Goal: Consume media (video, audio): Consume media (video, audio)

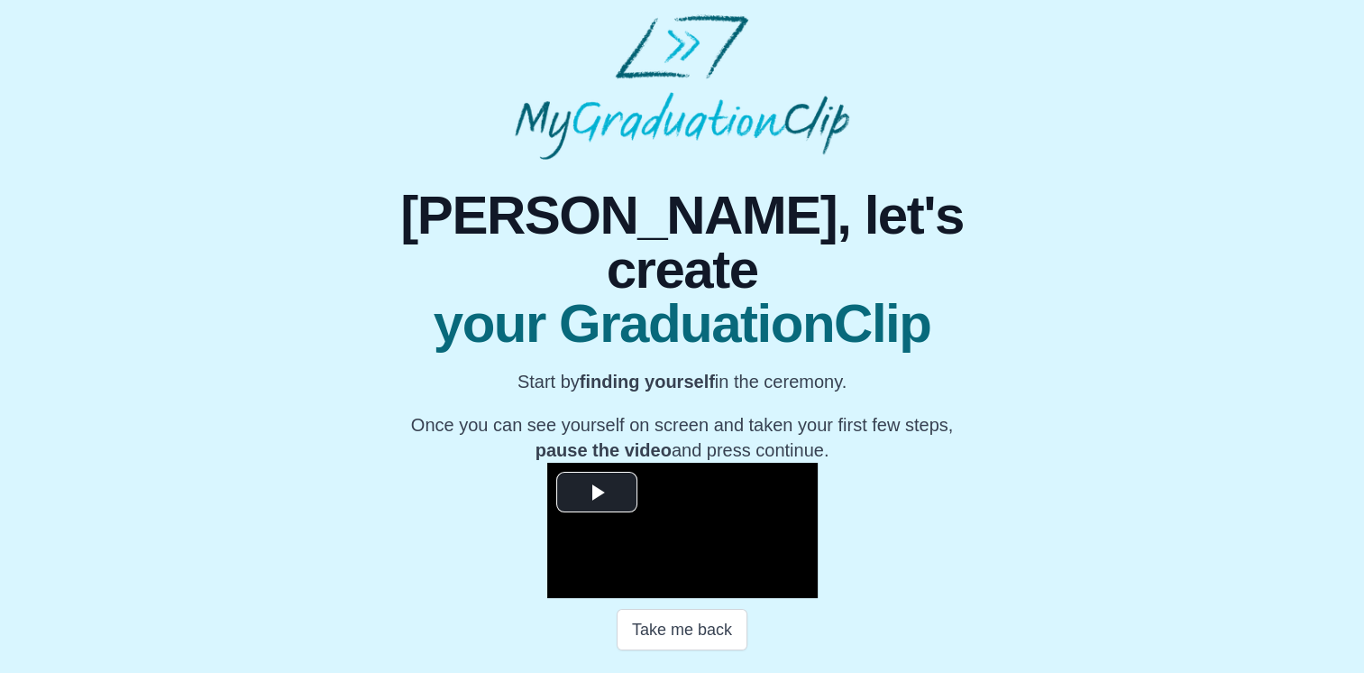
scroll to position [240, 0]
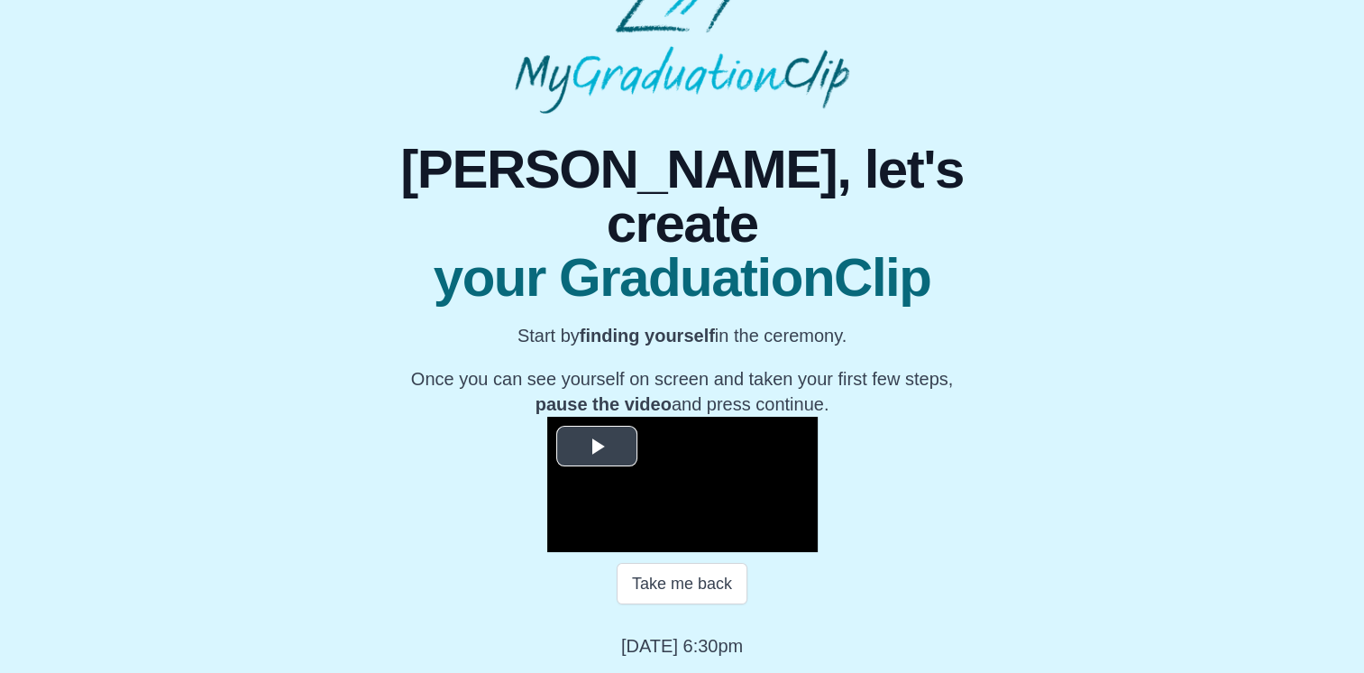
click at [794, 417] on video "Video Player" at bounding box center [682, 484] width 271 height 135
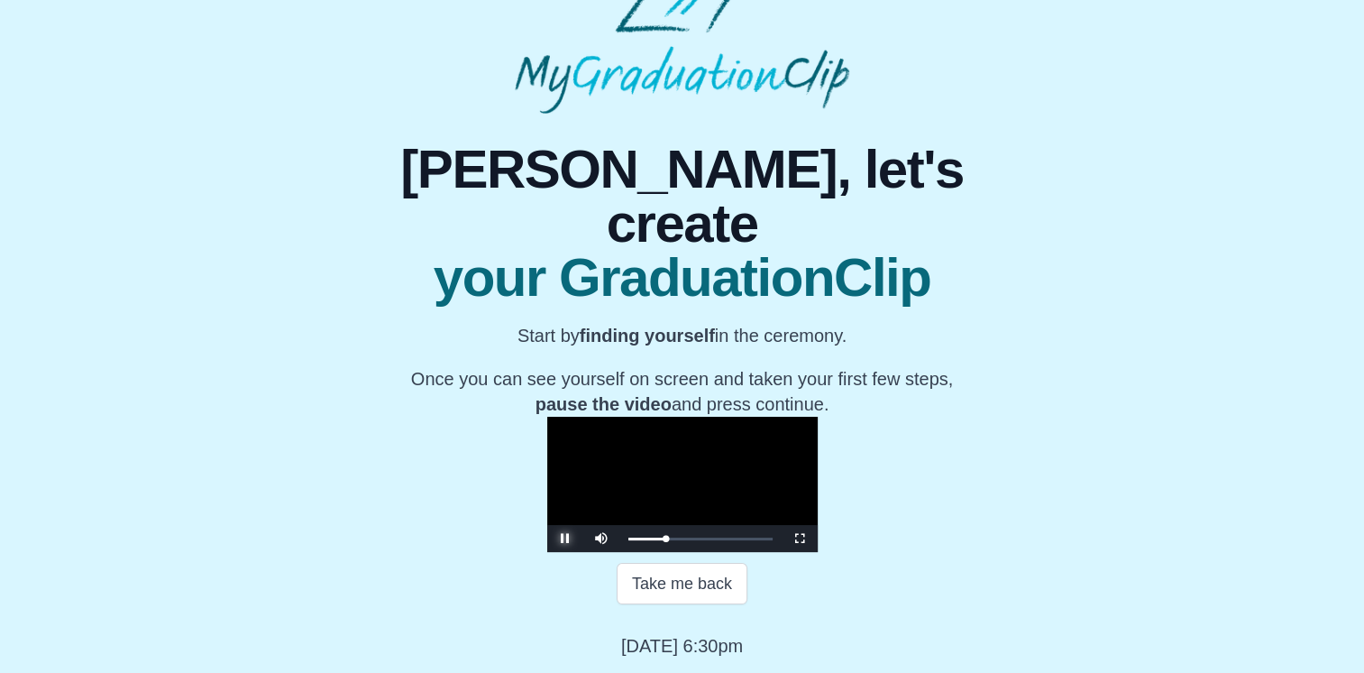
click at [565, 538] on span "Video Player" at bounding box center [565, 538] width 0 height 0
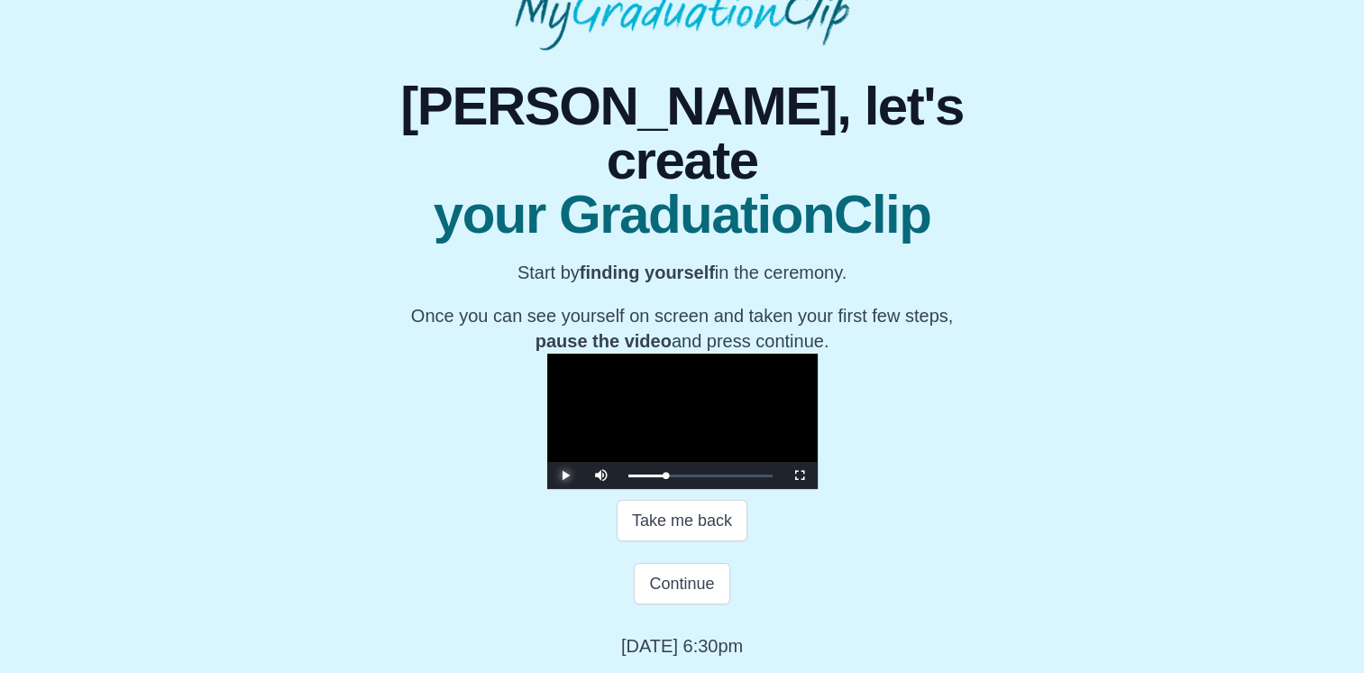
scroll to position [298, 0]
click at [685, 592] on button "Continue" at bounding box center [682, 583] width 96 height 41
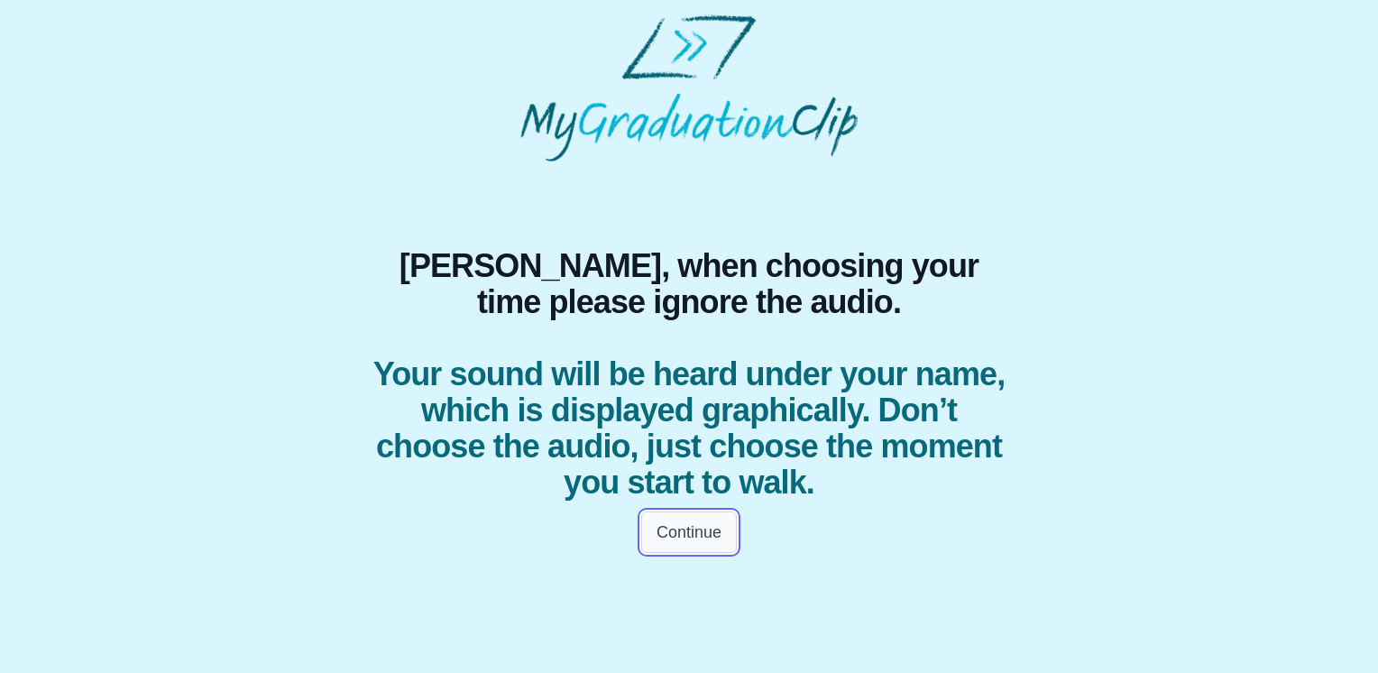
click at [697, 548] on button "Continue" at bounding box center [689, 531] width 96 height 41
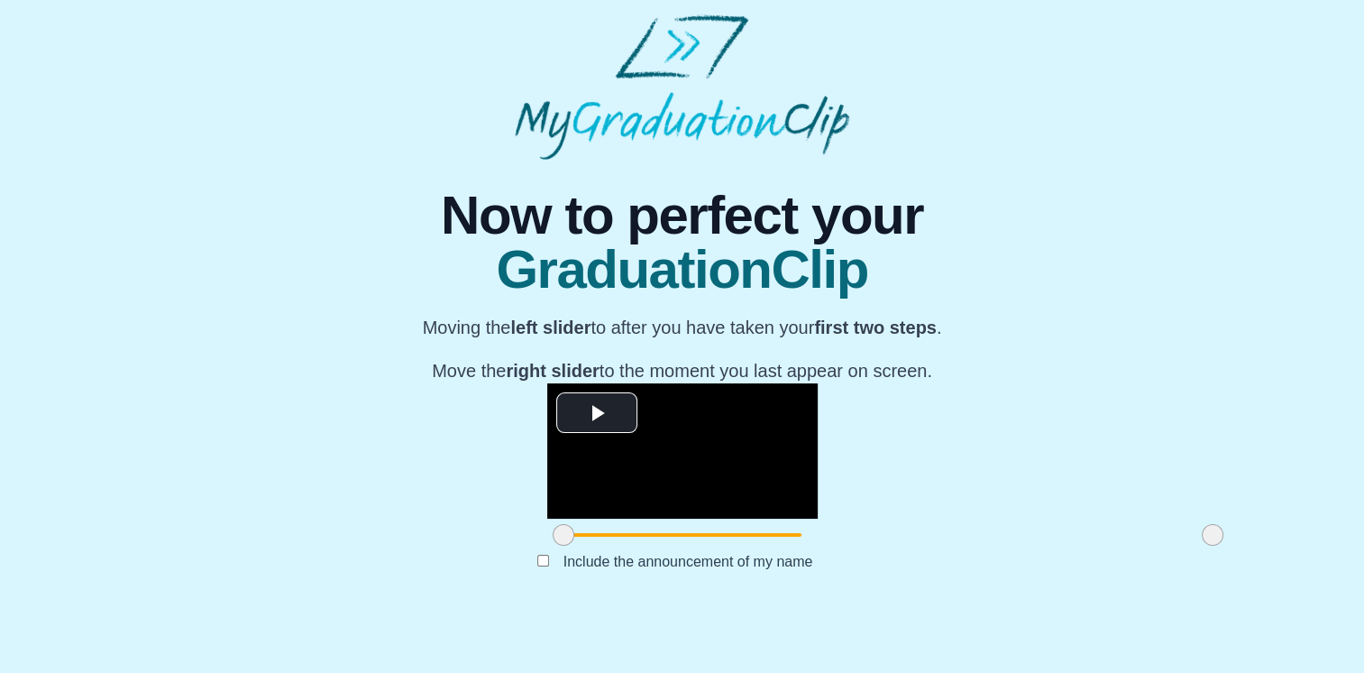
scroll to position [197, 0]
click at [597, 413] on span "Video Player" at bounding box center [597, 413] width 0 height 0
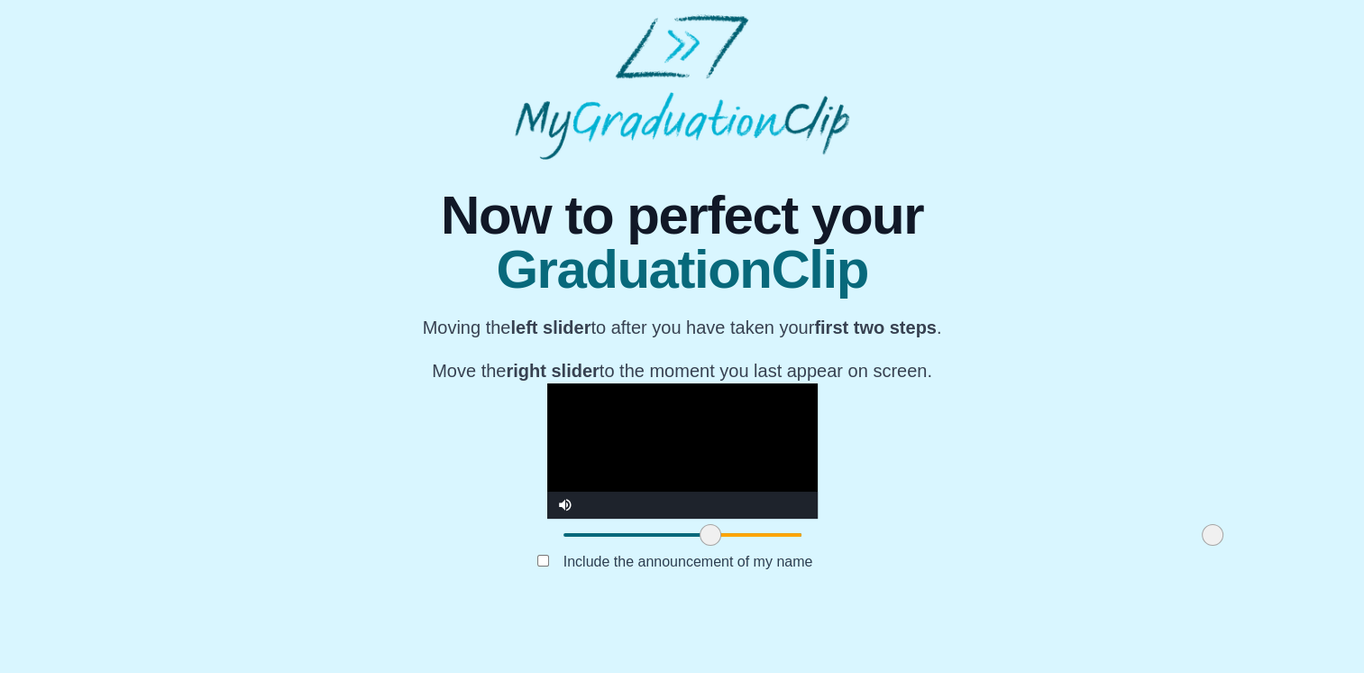
drag, startPoint x: 354, startPoint y: 592, endPoint x: 501, endPoint y: 587, distance: 147.1
click at [700, 546] on span at bounding box center [711, 535] width 22 height 22
drag, startPoint x: 999, startPoint y: 590, endPoint x: 812, endPoint y: 599, distance: 187.8
click at [1009, 551] on div at bounding box center [1025, 535] width 32 height 32
click at [631, 480] on video "Video Player" at bounding box center [682, 450] width 271 height 135
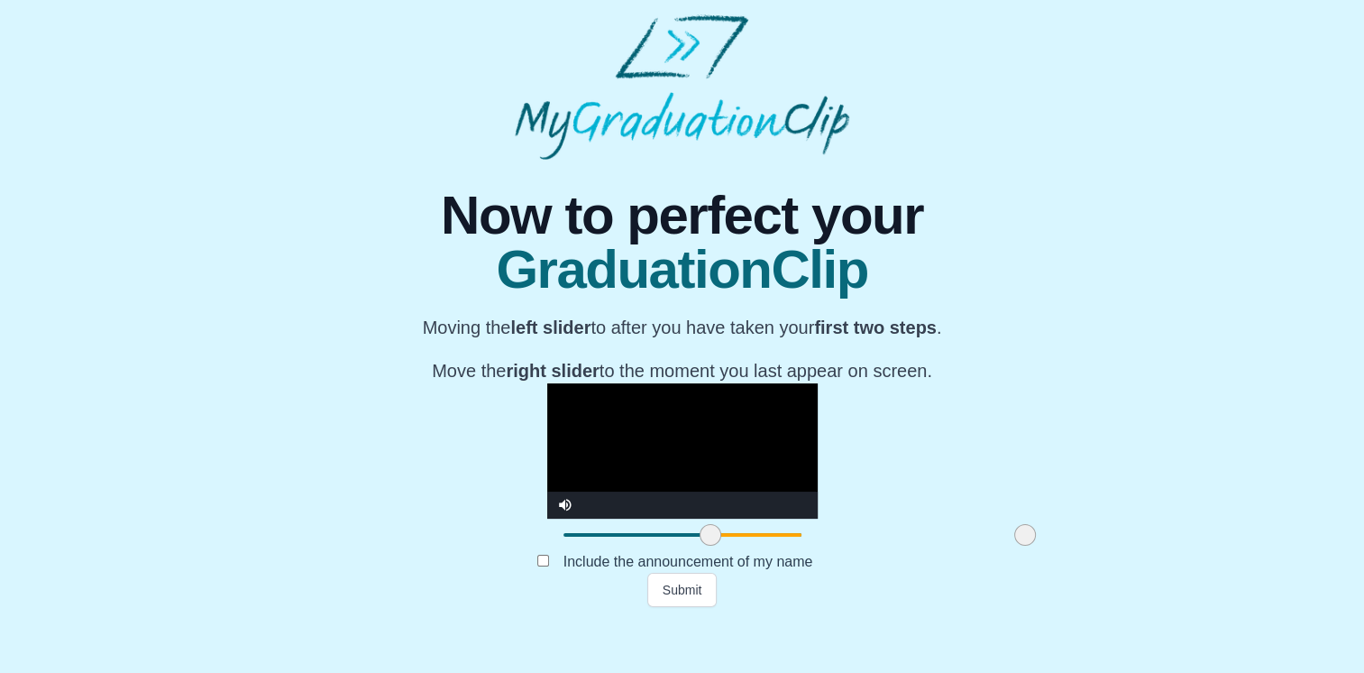
click at [631, 480] on video "Video Player" at bounding box center [682, 450] width 271 height 135
click at [700, 546] on span at bounding box center [711, 535] width 22 height 22
click at [698, 546] on span at bounding box center [709, 535] width 22 height 22
click at [547, 496] on video "Video Player" at bounding box center [682, 450] width 271 height 135
drag, startPoint x: 502, startPoint y: 585, endPoint x: 491, endPoint y: 590, distance: 12.6
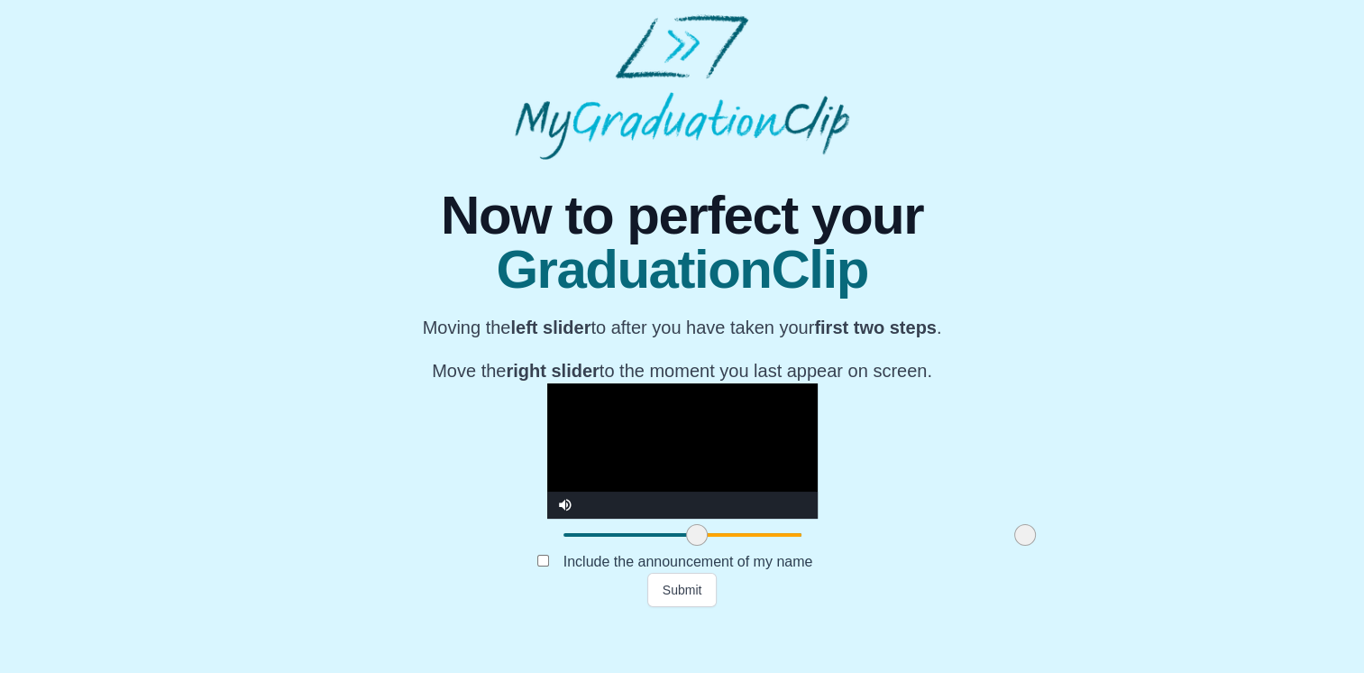
click at [686, 546] on span at bounding box center [697, 535] width 22 height 22
click at [547, 516] on video "Video Player" at bounding box center [682, 450] width 271 height 135
drag, startPoint x: 487, startPoint y: 588, endPoint x: 472, endPoint y: 592, distance: 16.0
click at [671, 546] on span at bounding box center [682, 535] width 22 height 22
click at [642, 507] on video "Video Player" at bounding box center [682, 450] width 271 height 135
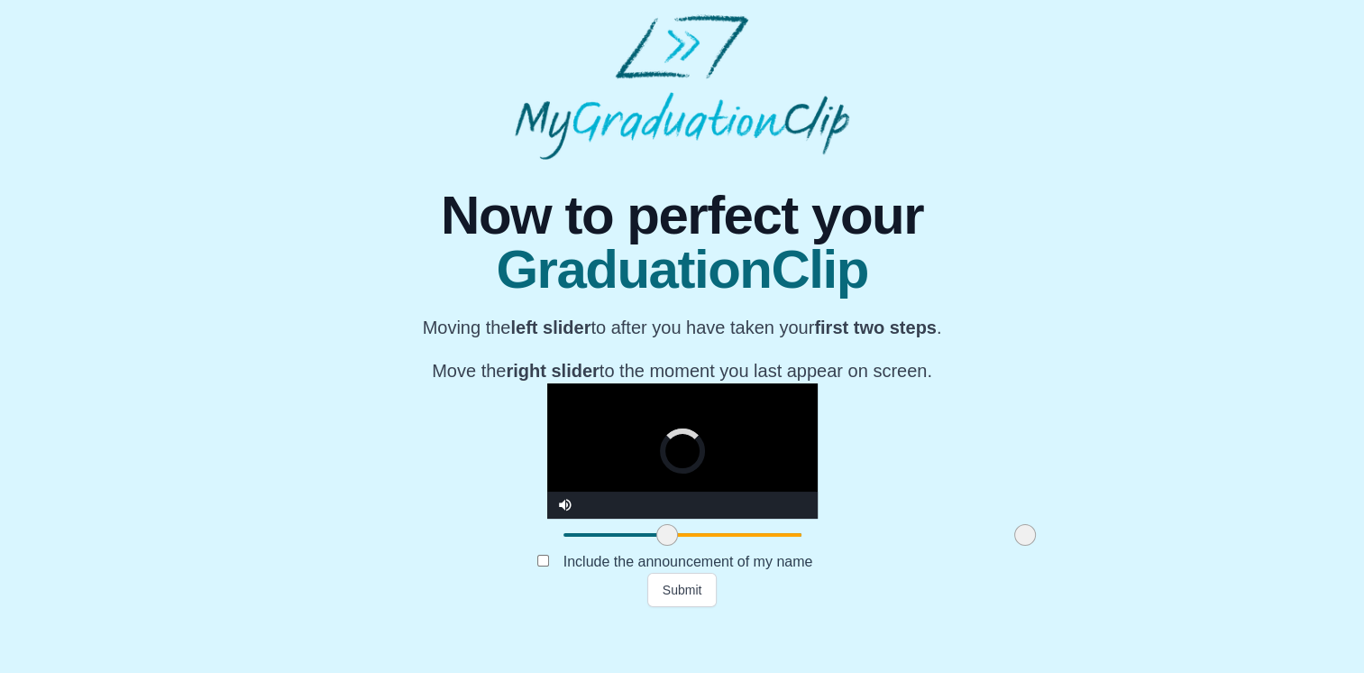
drag, startPoint x: 473, startPoint y: 588, endPoint x: 458, endPoint y: 590, distance: 14.5
click at [657, 546] on span at bounding box center [668, 535] width 22 height 22
click at [681, 489] on video "Video Player" at bounding box center [682, 450] width 271 height 135
drag, startPoint x: 820, startPoint y: 590, endPoint x: 739, endPoint y: 600, distance: 80.9
click at [929, 551] on div at bounding box center [945, 535] width 32 height 32
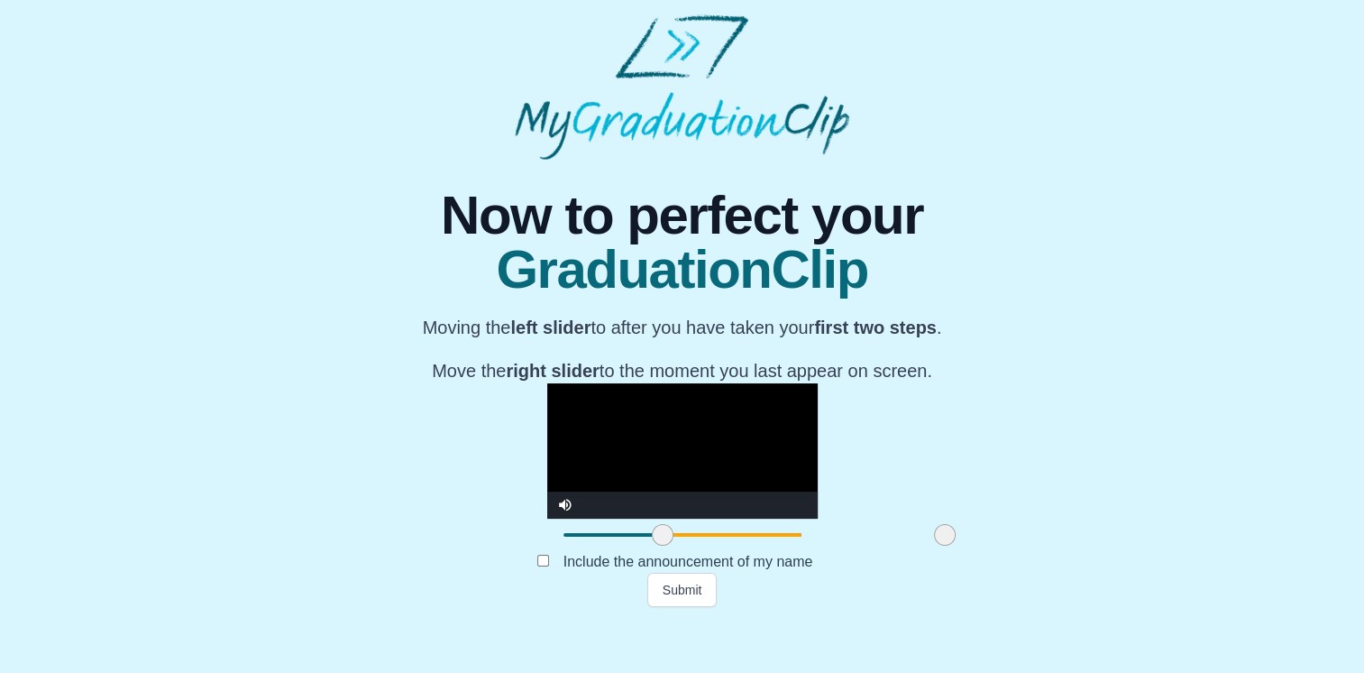
click at [652, 546] on span at bounding box center [663, 535] width 22 height 22
click at [547, 486] on video "Video Player" at bounding box center [682, 450] width 271 height 135
click at [941, 546] on span at bounding box center [952, 535] width 22 height 22
click at [751, 454] on video "Video Player" at bounding box center [682, 450] width 271 height 135
click at [935, 546] on span at bounding box center [946, 535] width 22 height 22
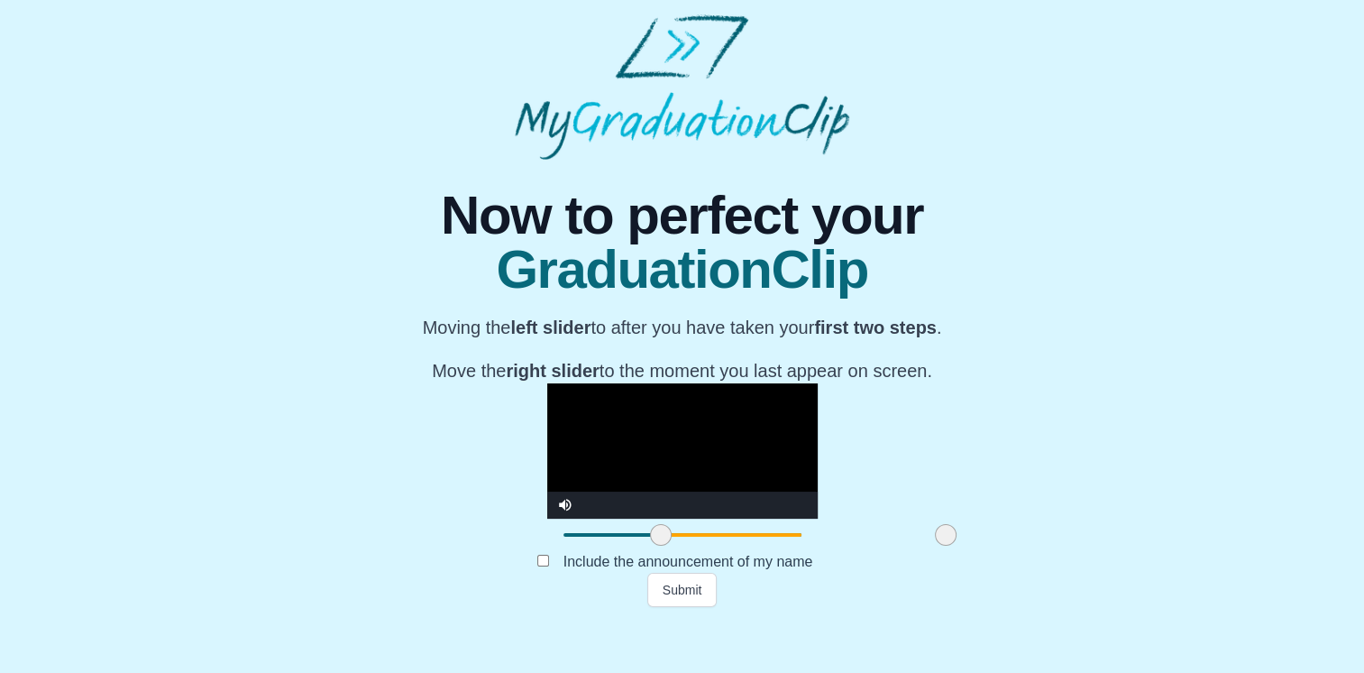
click at [650, 546] on span at bounding box center [661, 535] width 22 height 22
click at [575, 434] on video "Video Player" at bounding box center [682, 450] width 271 height 135
click at [651, 546] on span at bounding box center [662, 535] width 22 height 22
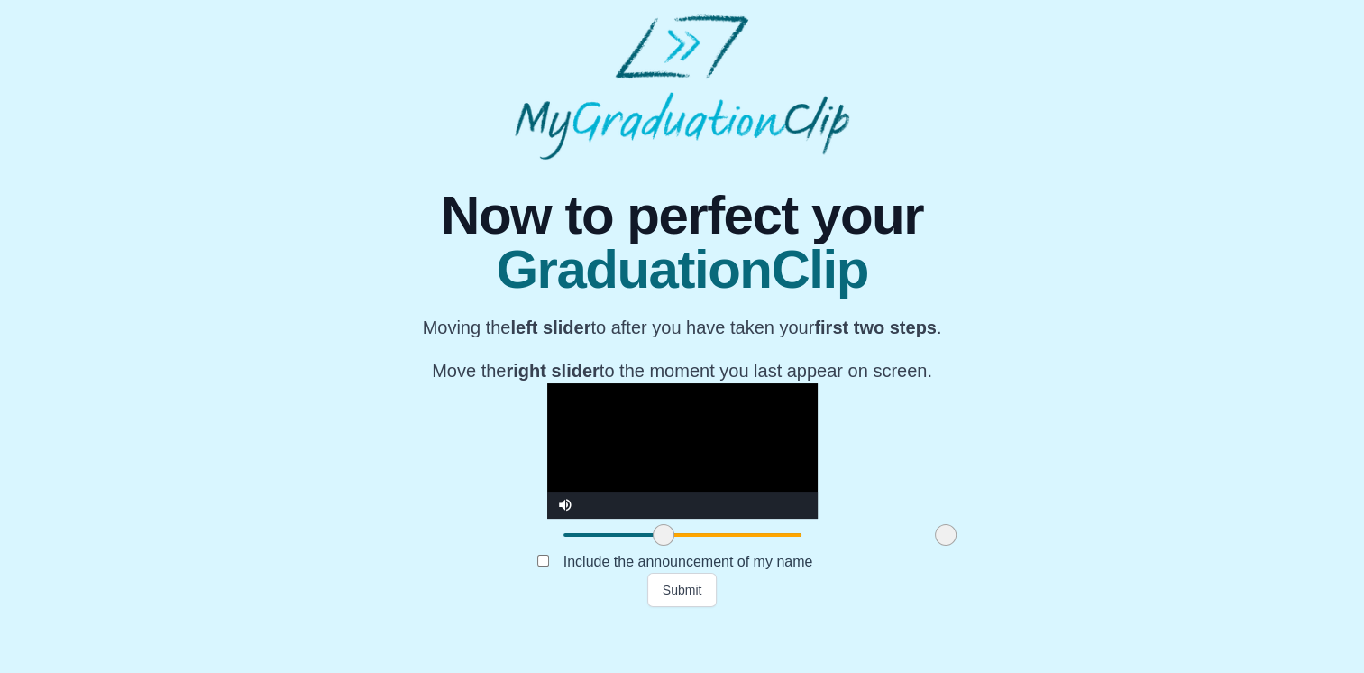
click at [653, 546] on span at bounding box center [664, 535] width 22 height 22
click at [547, 505] on video "Video Player" at bounding box center [682, 450] width 271 height 135
click at [932, 546] on span at bounding box center [943, 535] width 22 height 22
click at [739, 482] on video "Video Player" at bounding box center [682, 450] width 271 height 135
click at [928, 546] on span at bounding box center [939, 535] width 22 height 22
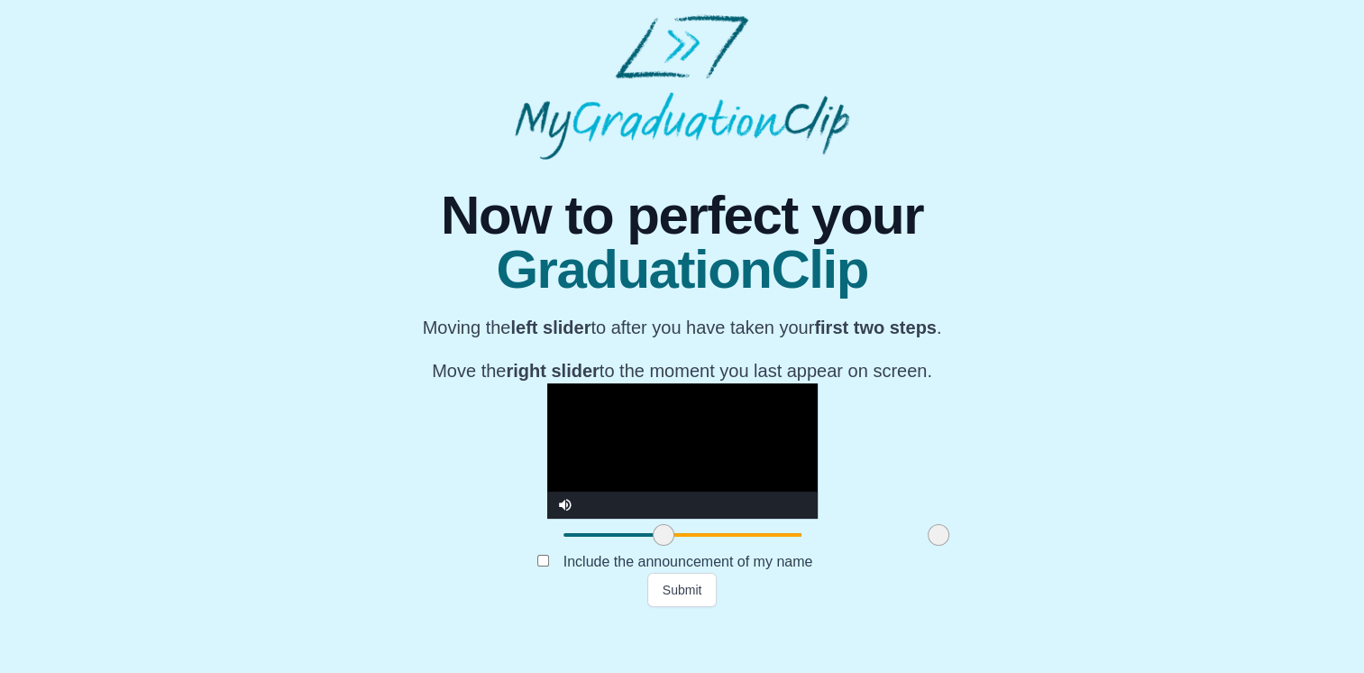
click at [766, 479] on video "Video Player" at bounding box center [682, 450] width 271 height 135
click at [675, 607] on button "Submit" at bounding box center [682, 590] width 70 height 34
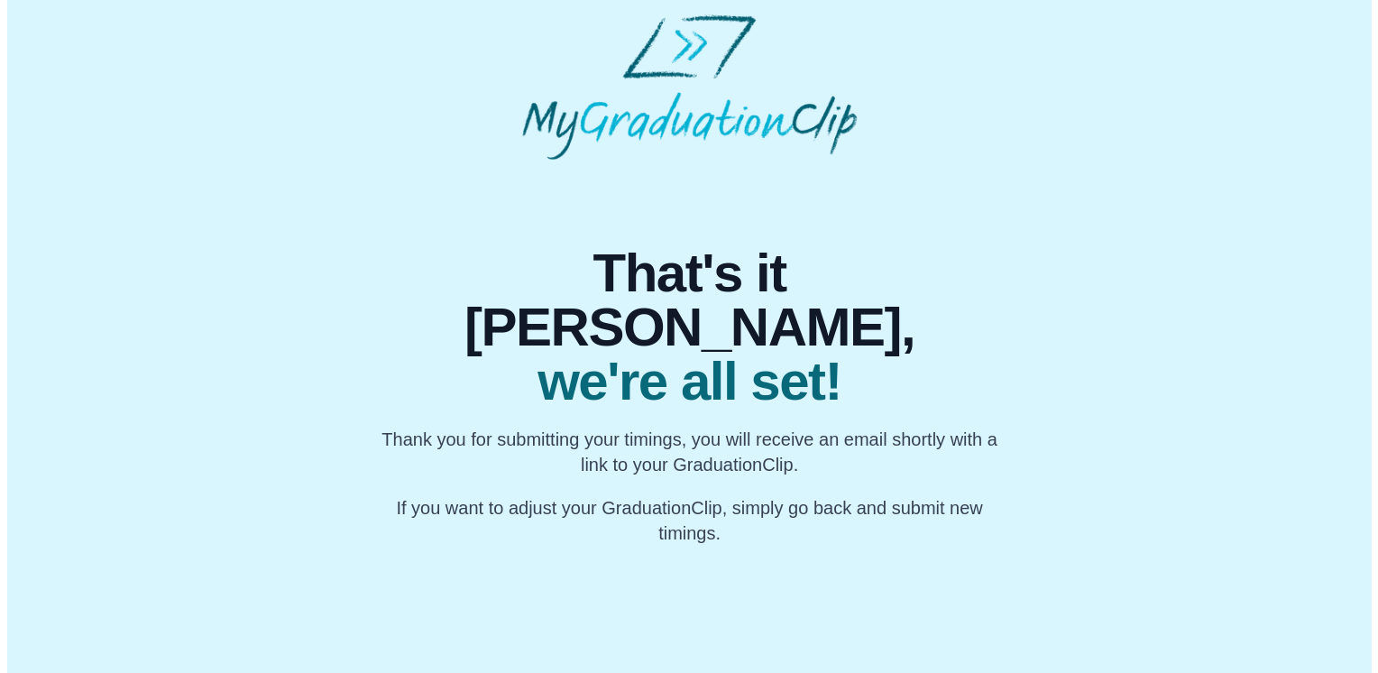
scroll to position [0, 0]
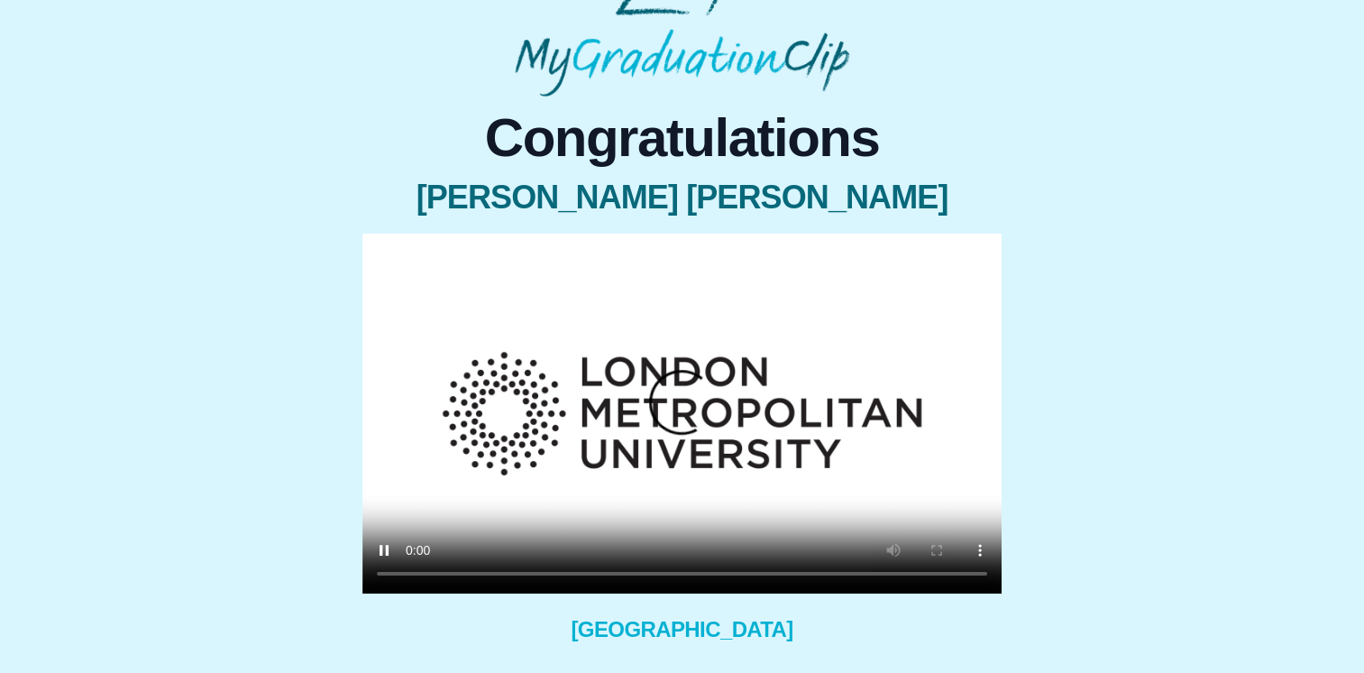
scroll to position [90, 0]
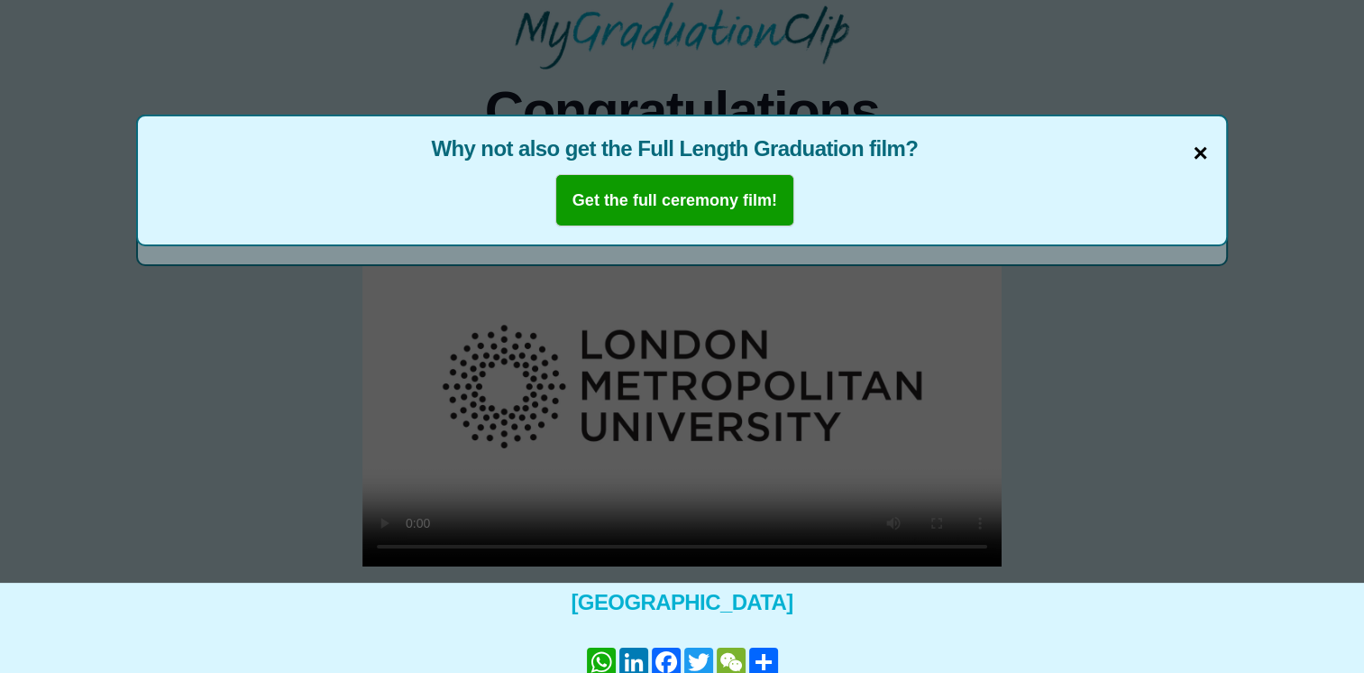
click at [1199, 157] on span "×" at bounding box center [1200, 153] width 14 height 38
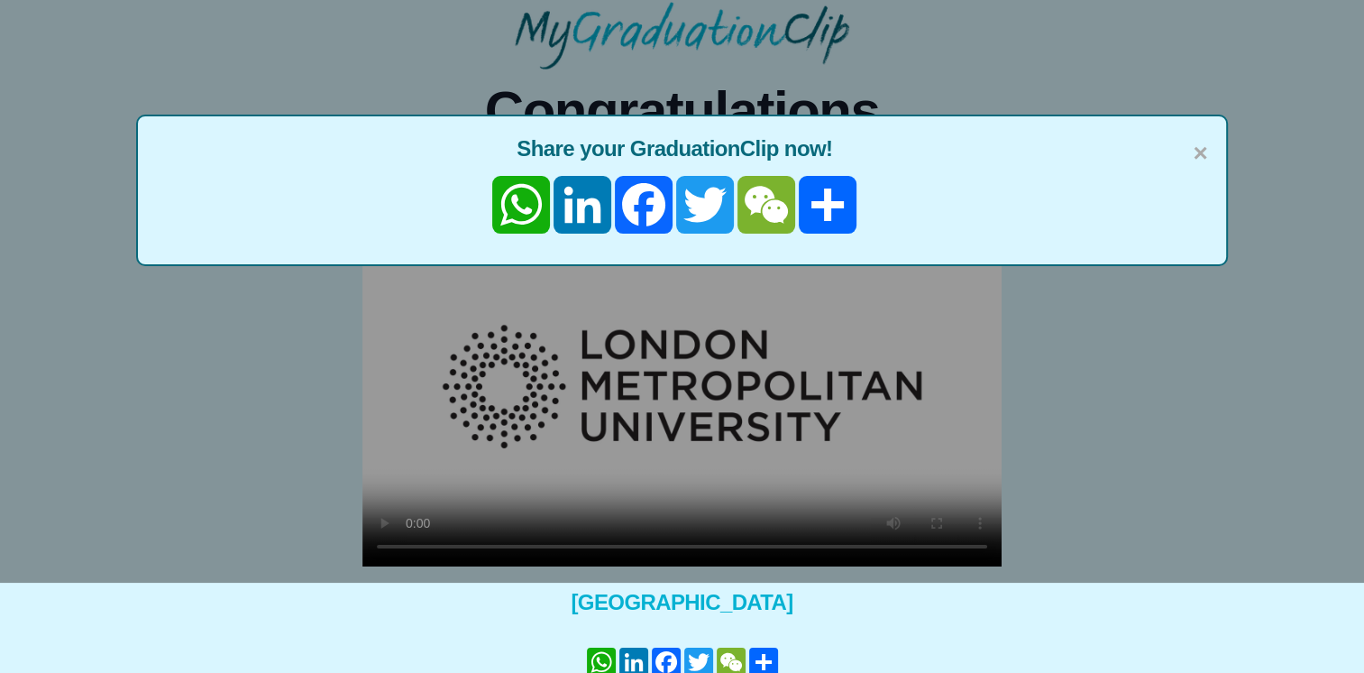
click at [1199, 157] on span "×" at bounding box center [1200, 153] width 14 height 38
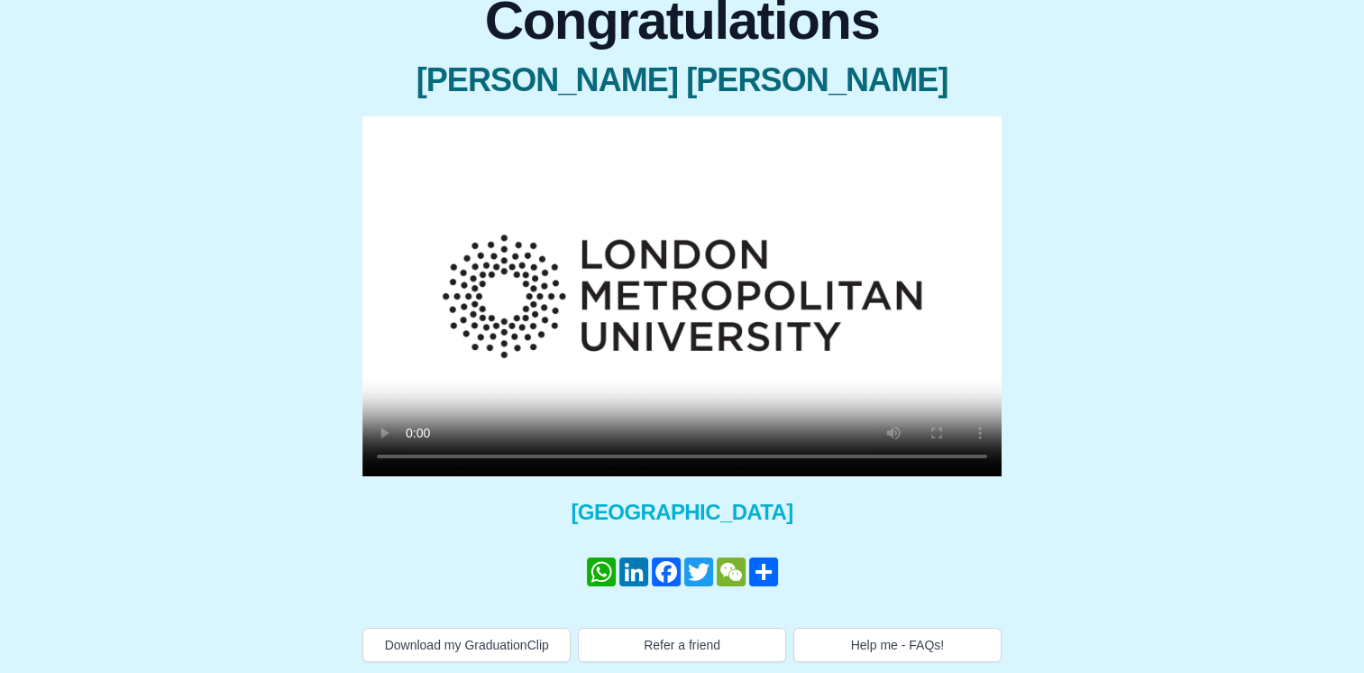
scroll to position [182, 0]
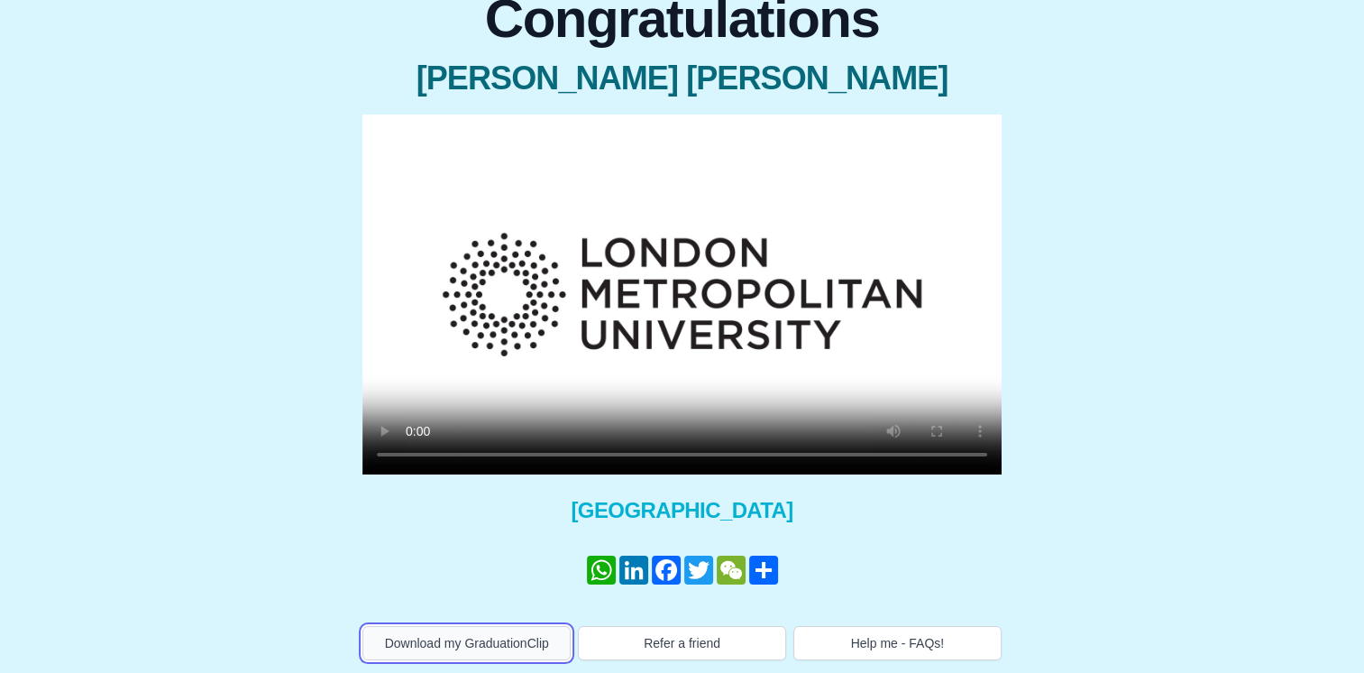
click at [528, 640] on button "Download my GraduationClip" at bounding box center [467, 643] width 208 height 34
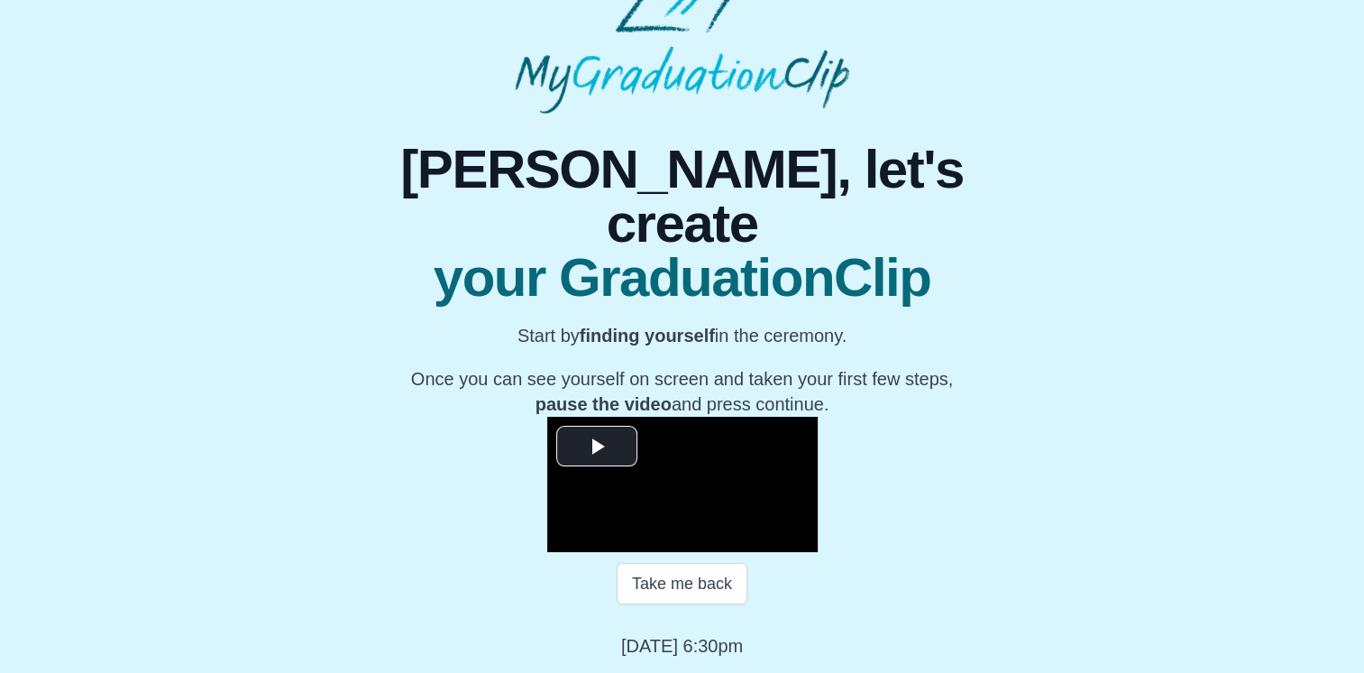
scroll to position [240, 0]
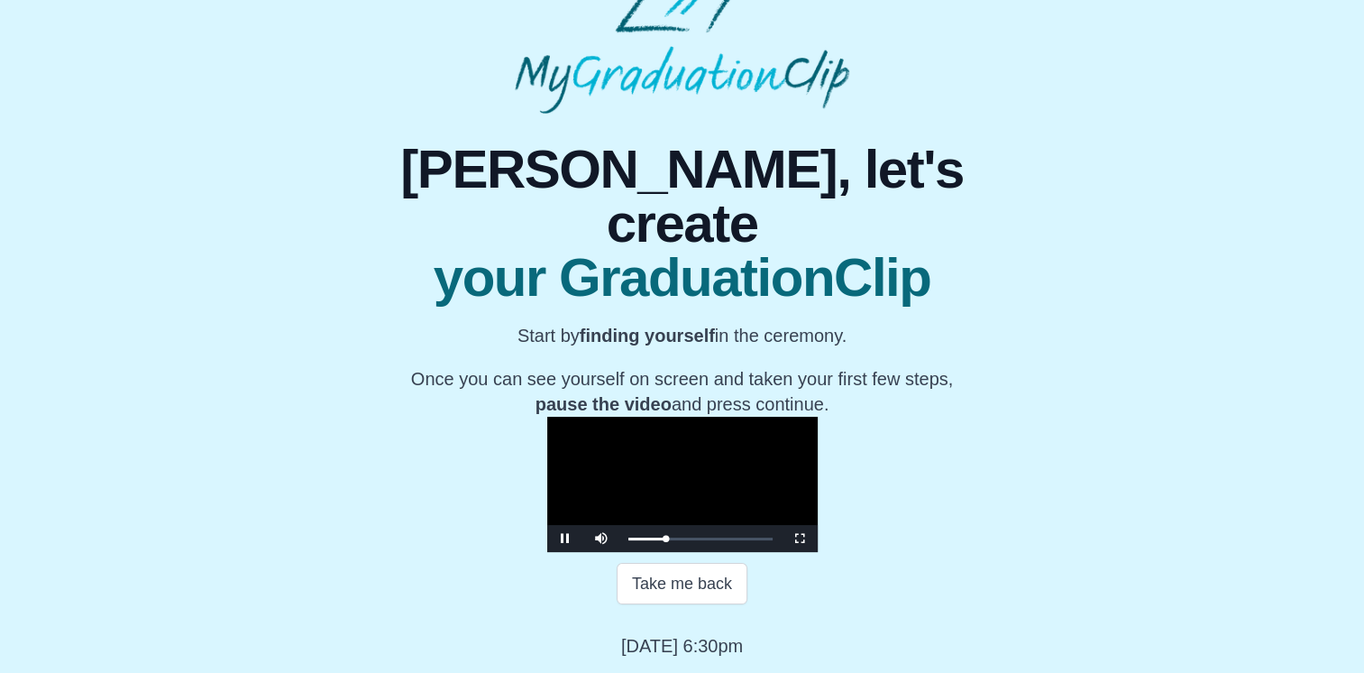
click at [758, 423] on video "Video Player" at bounding box center [682, 484] width 271 height 135
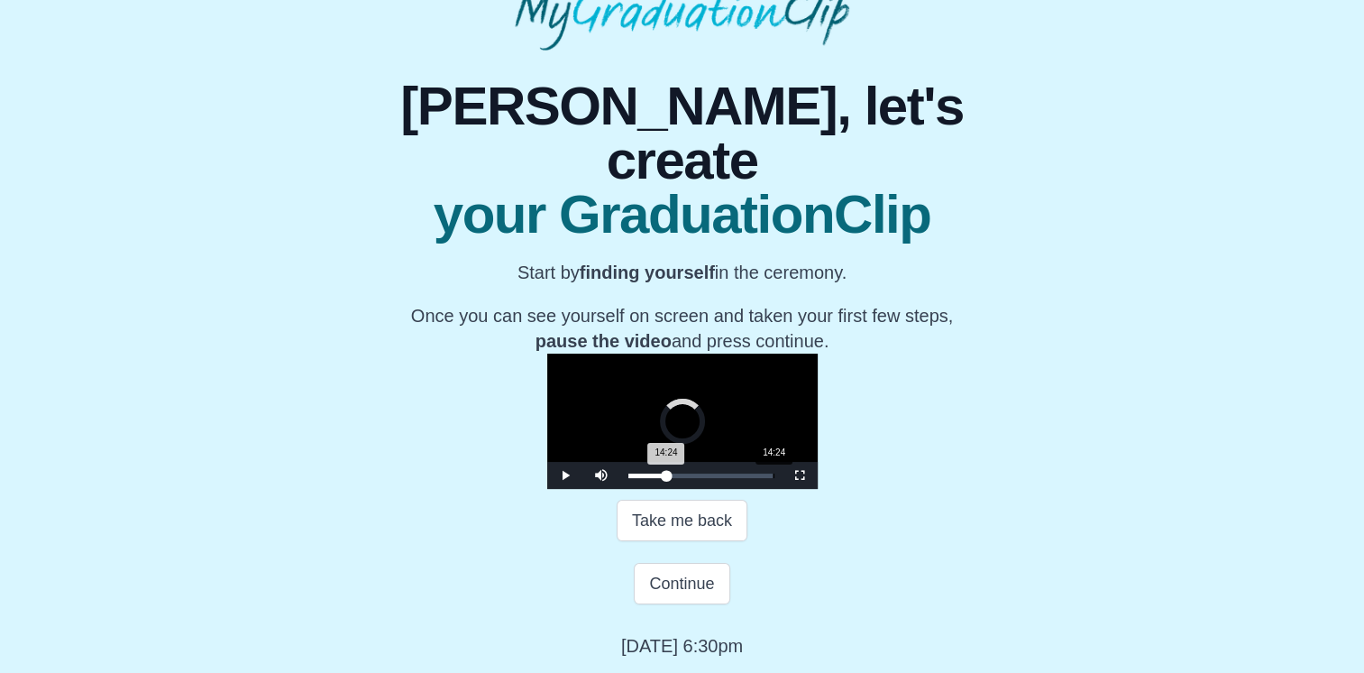
click at [629, 478] on div "14:24 Progress : 0%" at bounding box center [648, 475] width 38 height 5
click at [565, 475] on span "Video Player" at bounding box center [565, 475] width 0 height 0
click at [629, 478] on div "14:34 Progress : 0%" at bounding box center [648, 475] width 38 height 5
click at [565, 475] on span "Video Player" at bounding box center [565, 475] width 0 height 0
click at [629, 478] on div "14:40 Progress : 0%" at bounding box center [648, 475] width 39 height 5
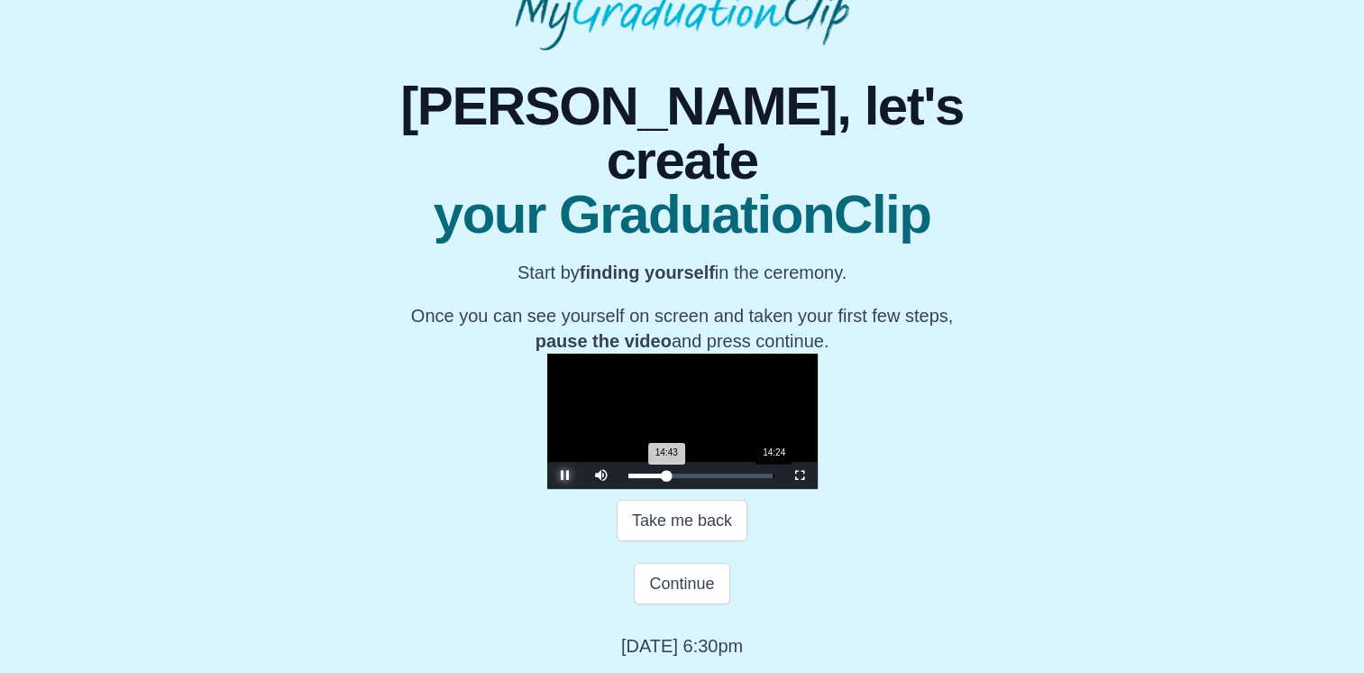
click at [629, 478] on div "14:43 Progress : 0%" at bounding box center [648, 475] width 39 height 5
click at [565, 475] on span "Video Player" at bounding box center [565, 475] width 0 height 0
click at [680, 604] on button "Continue" at bounding box center [682, 583] width 96 height 41
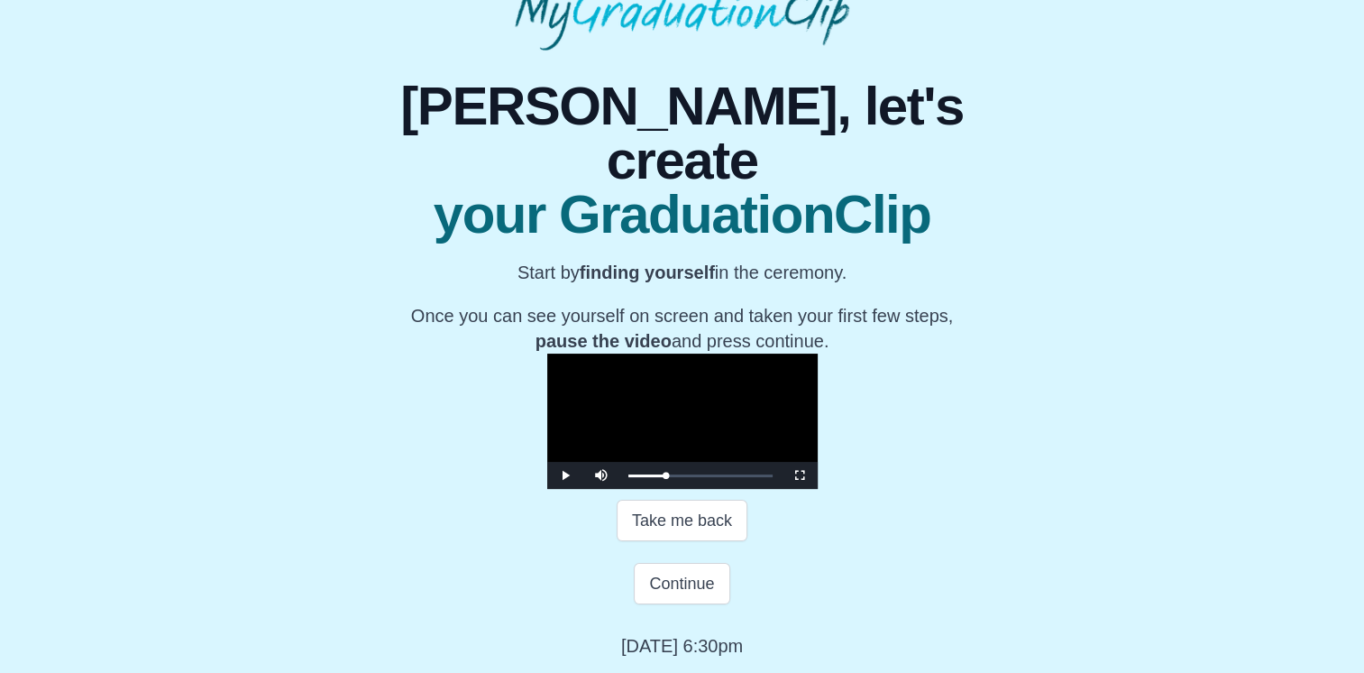
scroll to position [0, 0]
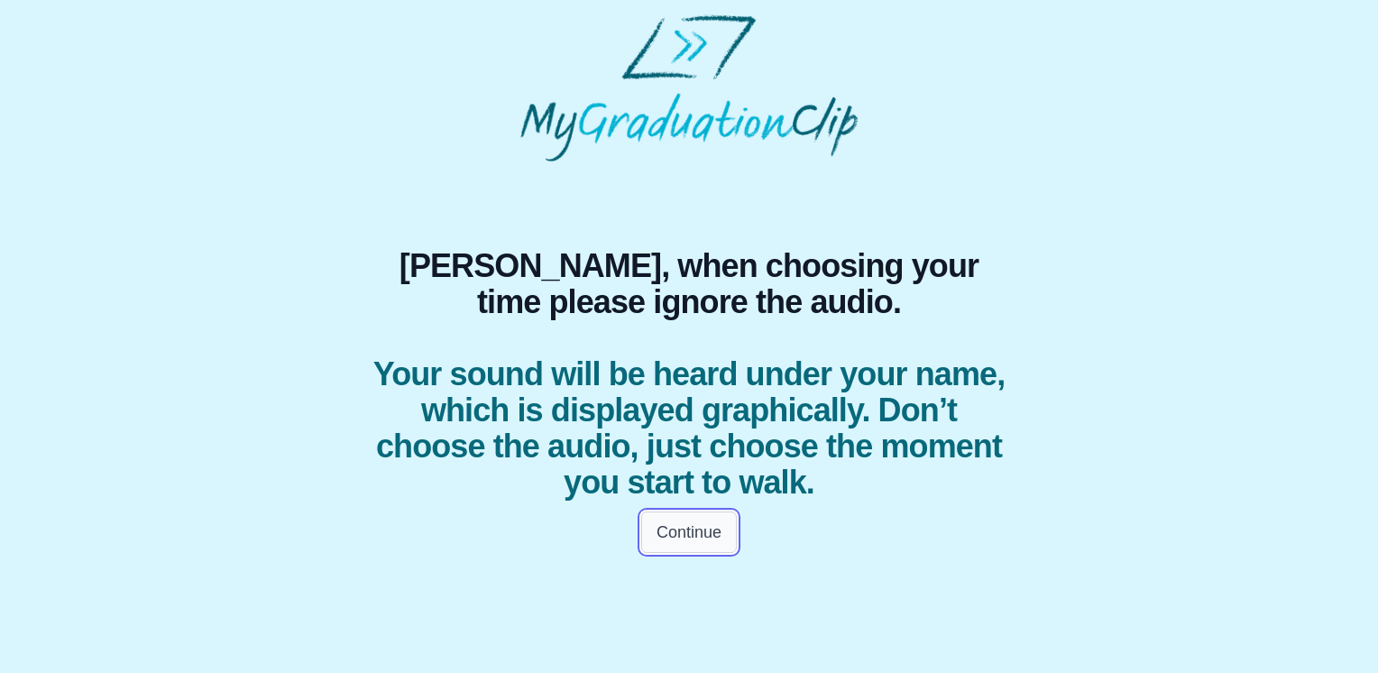
click at [675, 536] on button "Continue" at bounding box center [689, 531] width 96 height 41
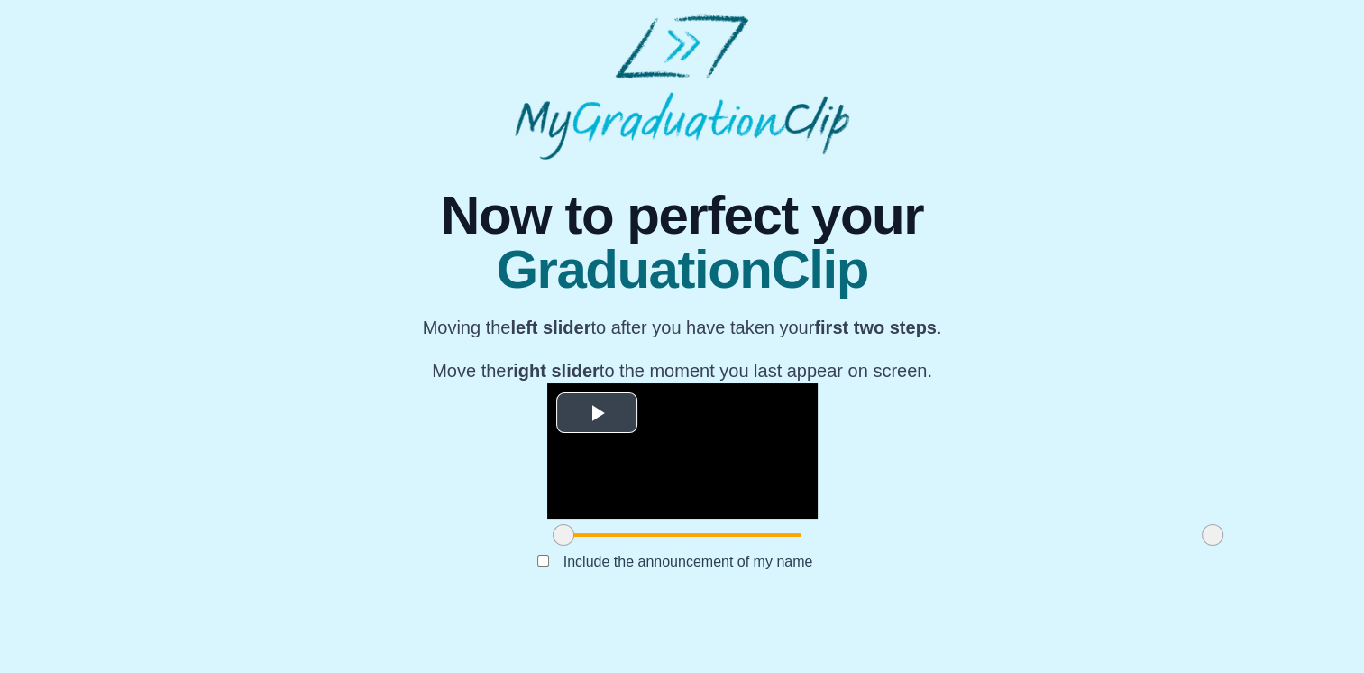
scroll to position [197, 0]
drag, startPoint x: 359, startPoint y: 589, endPoint x: 256, endPoint y: 574, distance: 103.8
click at [256, 579] on div "**********" at bounding box center [682, 383] width 1336 height 447
click at [547, 383] on video "Video Player" at bounding box center [682, 450] width 271 height 135
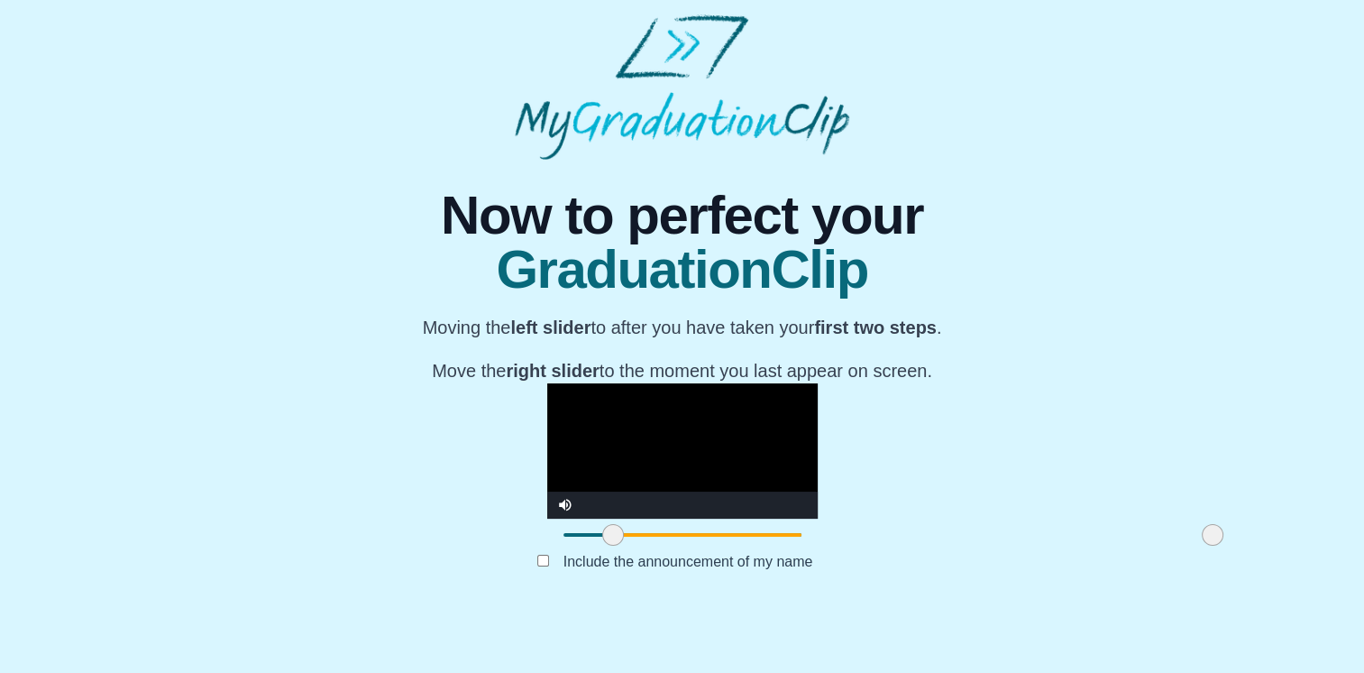
drag, startPoint x: 362, startPoint y: 591, endPoint x: 411, endPoint y: 590, distance: 49.6
click at [602, 546] on span at bounding box center [613, 535] width 22 height 22
click at [547, 471] on video "Video Player" at bounding box center [682, 450] width 271 height 135
drag, startPoint x: 1015, startPoint y: 590, endPoint x: 754, endPoint y: 598, distance: 260.7
click at [936, 551] on div at bounding box center [952, 535] width 32 height 32
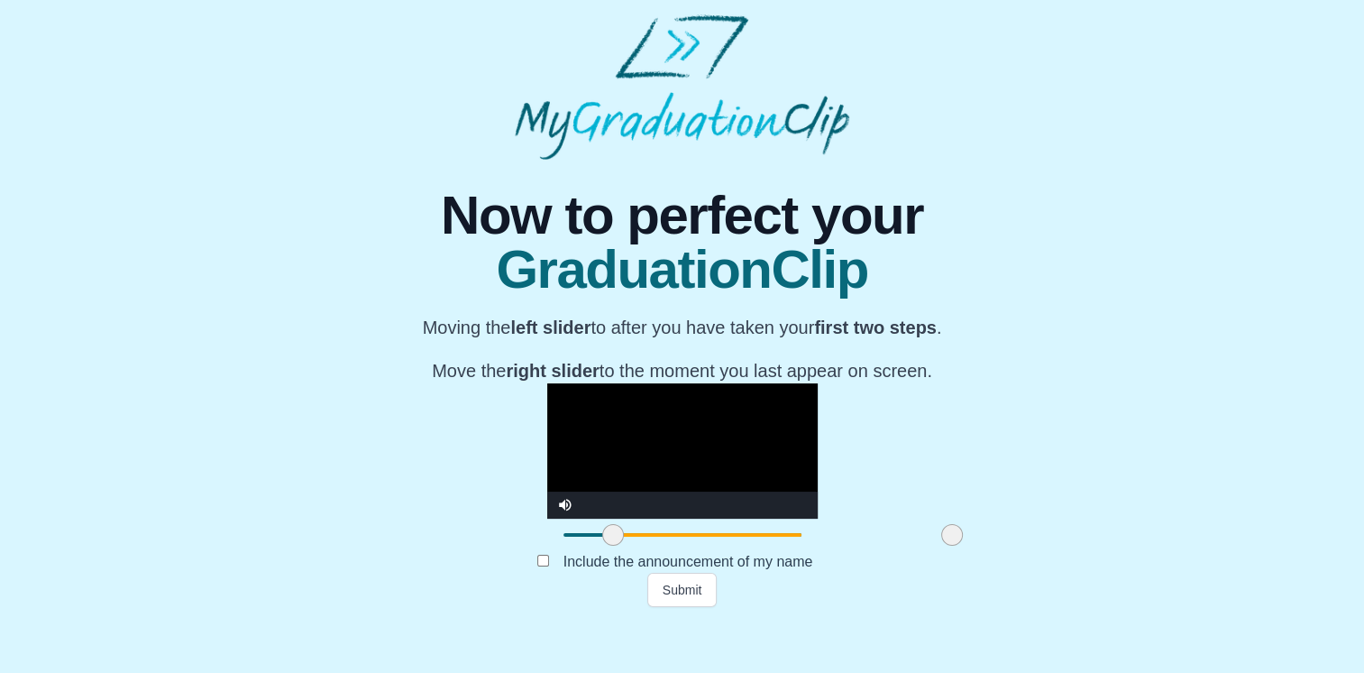
click at [773, 500] on video "Video Player" at bounding box center [682, 450] width 271 height 135
click at [599, 546] on span at bounding box center [610, 535] width 22 height 22
click at [697, 464] on video "Video Player" at bounding box center [682, 450] width 271 height 135
click at [605, 546] on span at bounding box center [616, 535] width 22 height 22
click at [657, 436] on video "Video Player" at bounding box center [682, 450] width 271 height 135
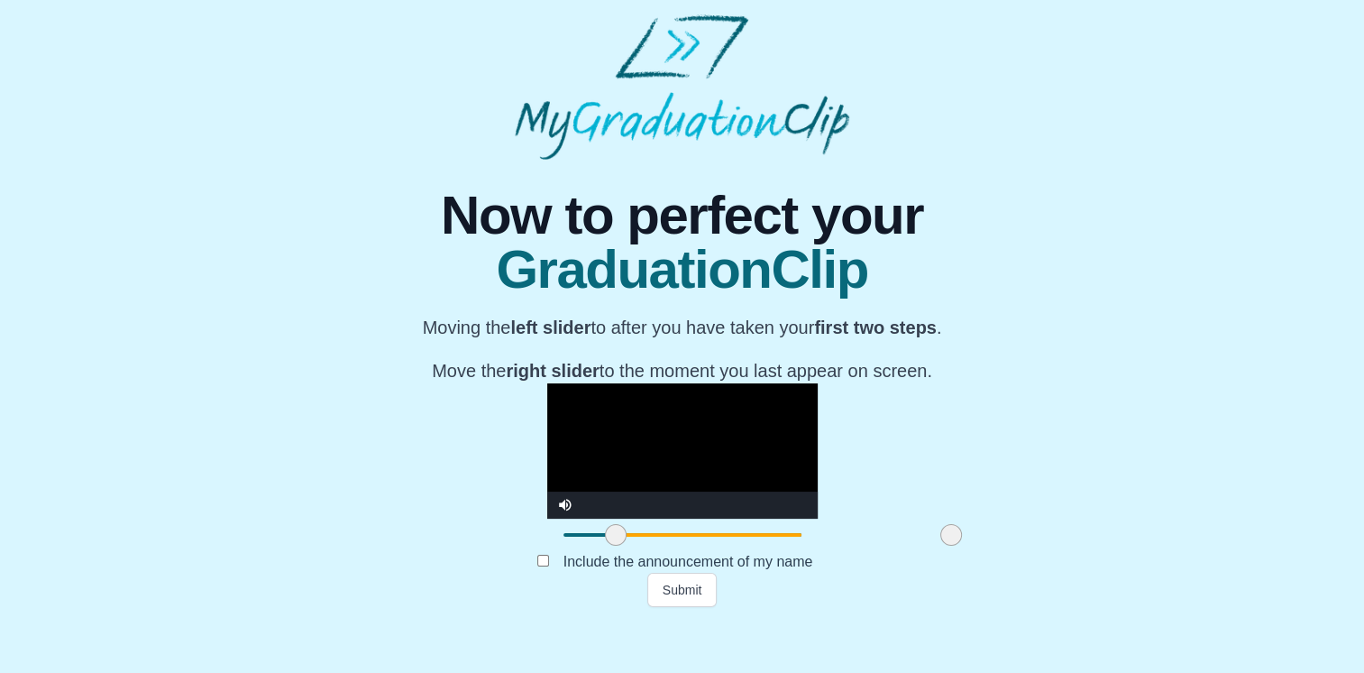
click at [941, 546] on span at bounding box center [952, 535] width 22 height 22
click at [799, 436] on video "Video Player" at bounding box center [682, 450] width 271 height 135
click at [556, 576] on label "Include the announcement of my name" at bounding box center [688, 561] width 279 height 30
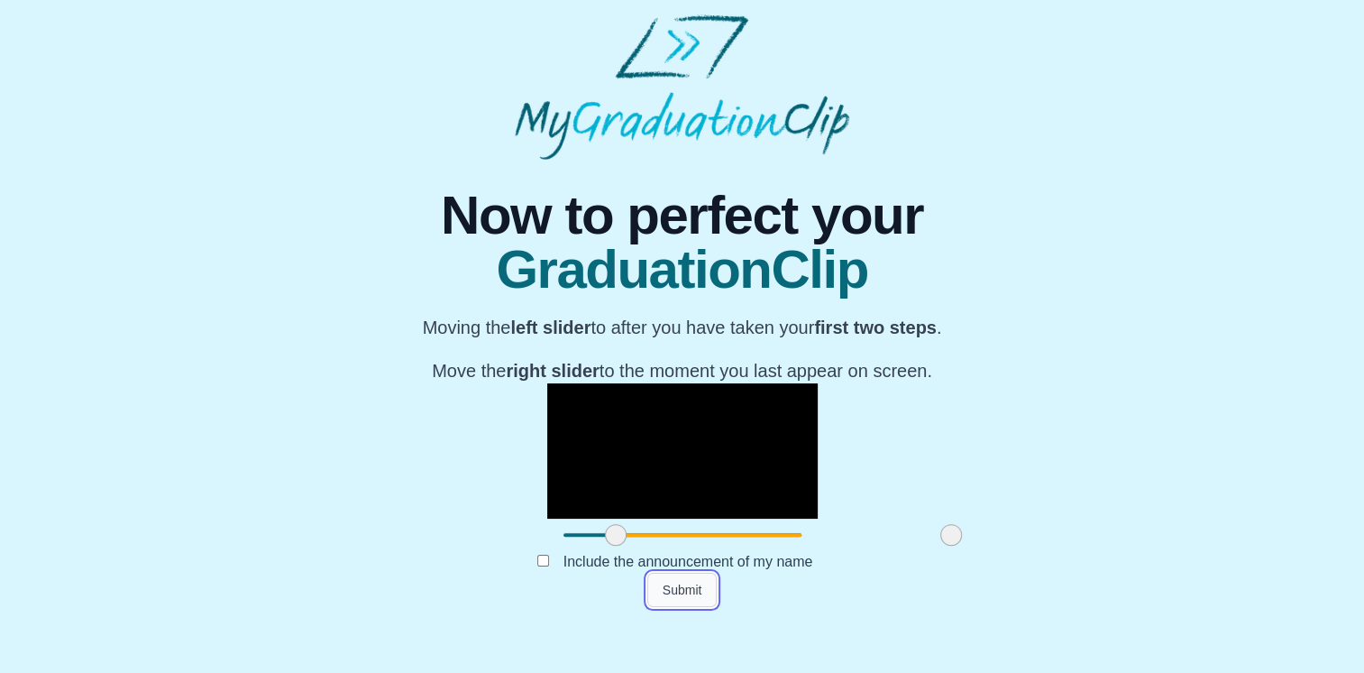
click at [700, 607] on button "Submit" at bounding box center [682, 590] width 70 height 34
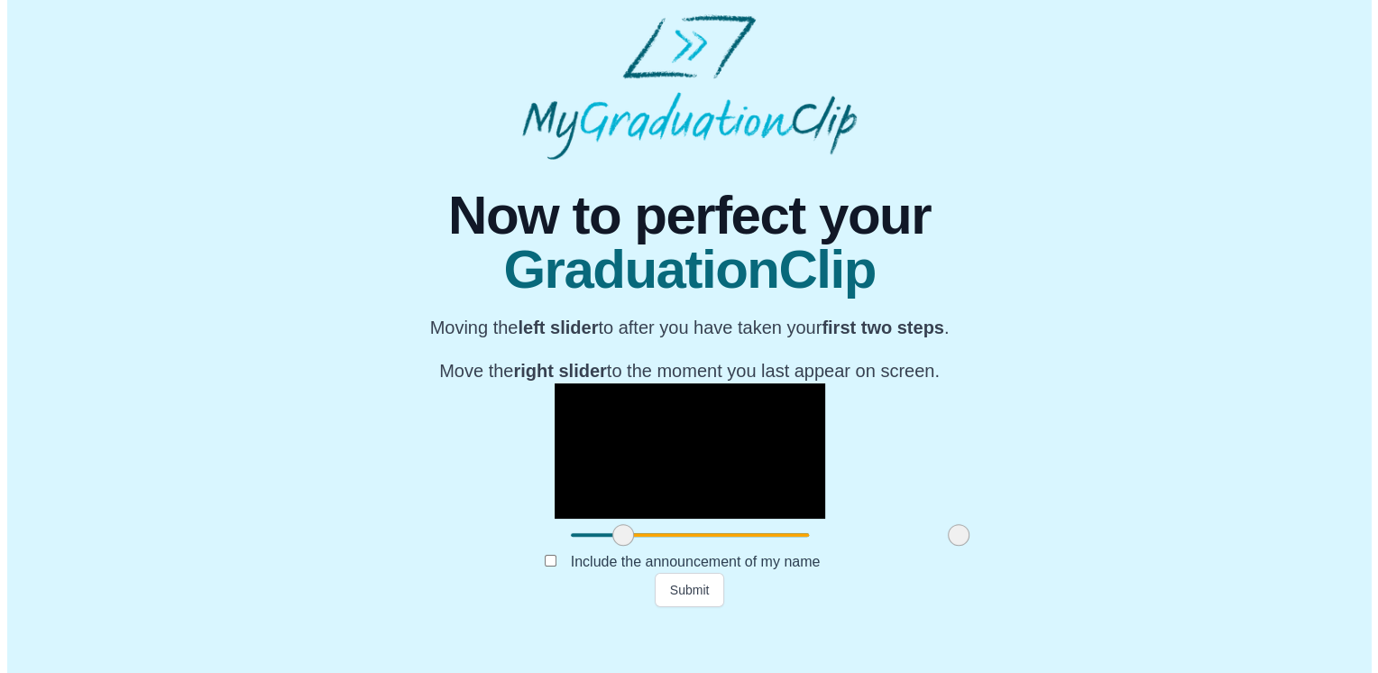
scroll to position [0, 0]
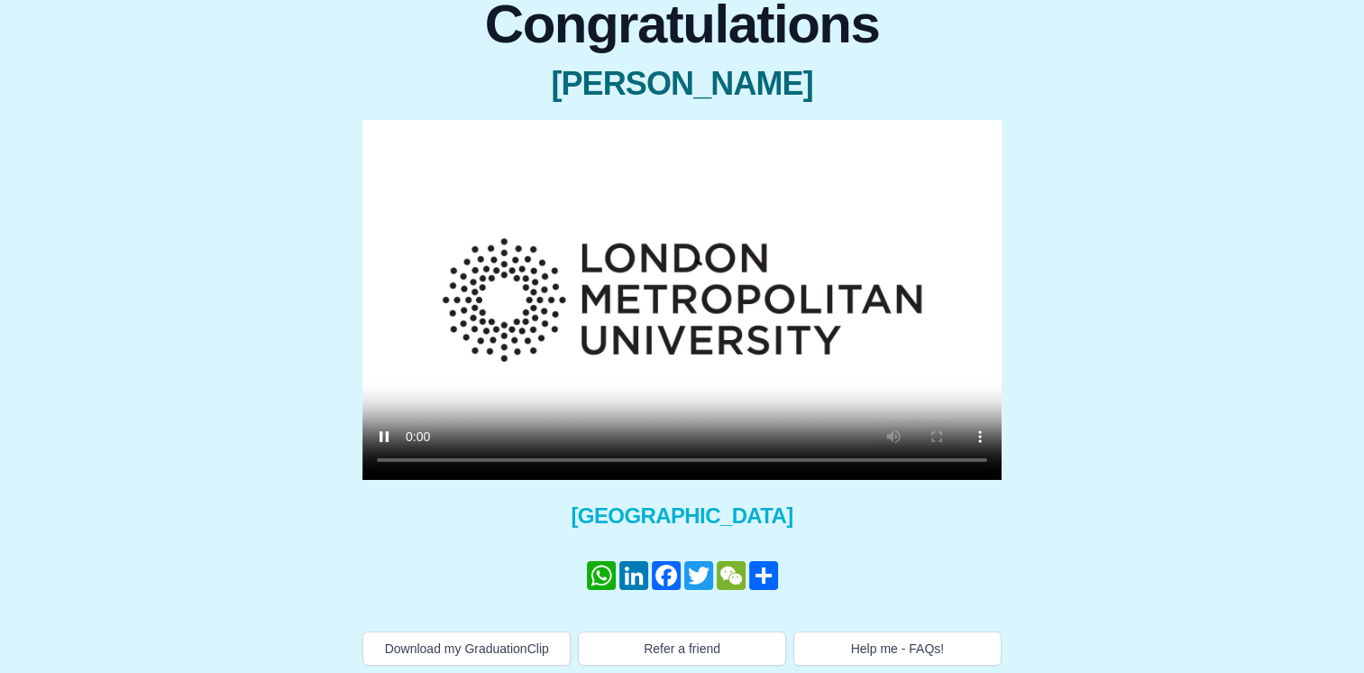
scroll to position [182, 0]
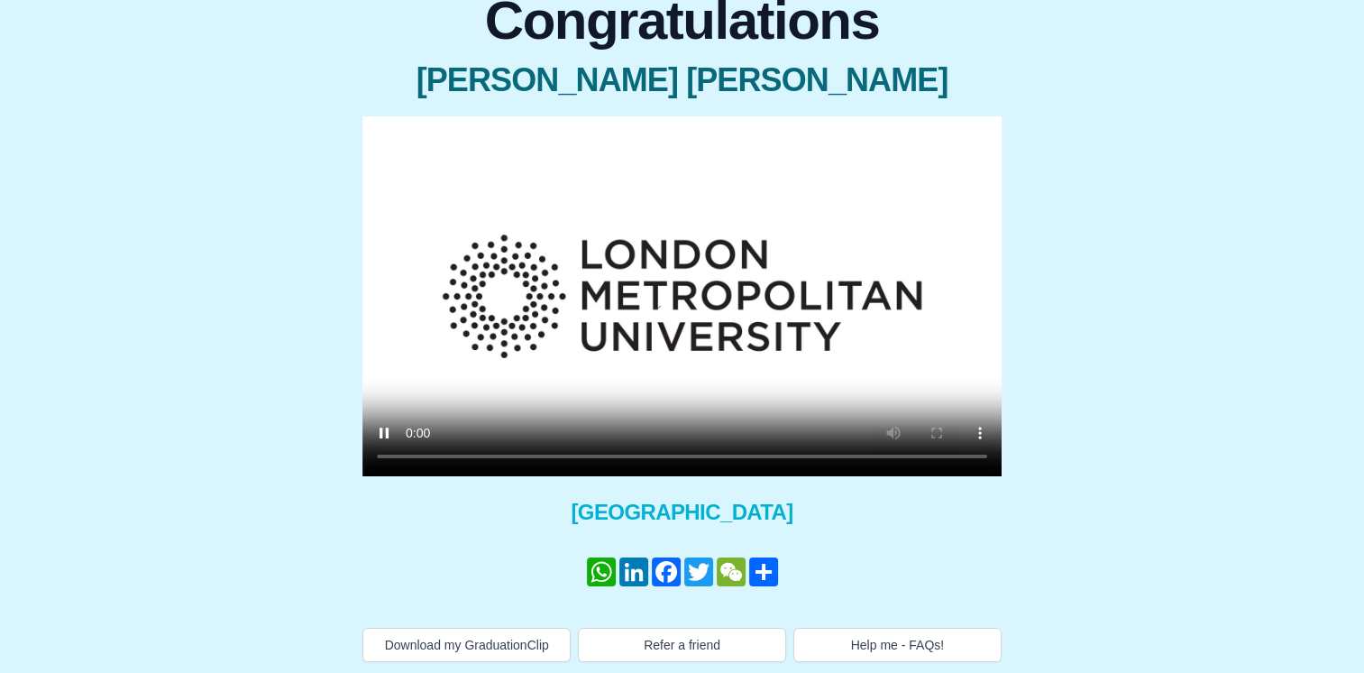
scroll to position [182, 0]
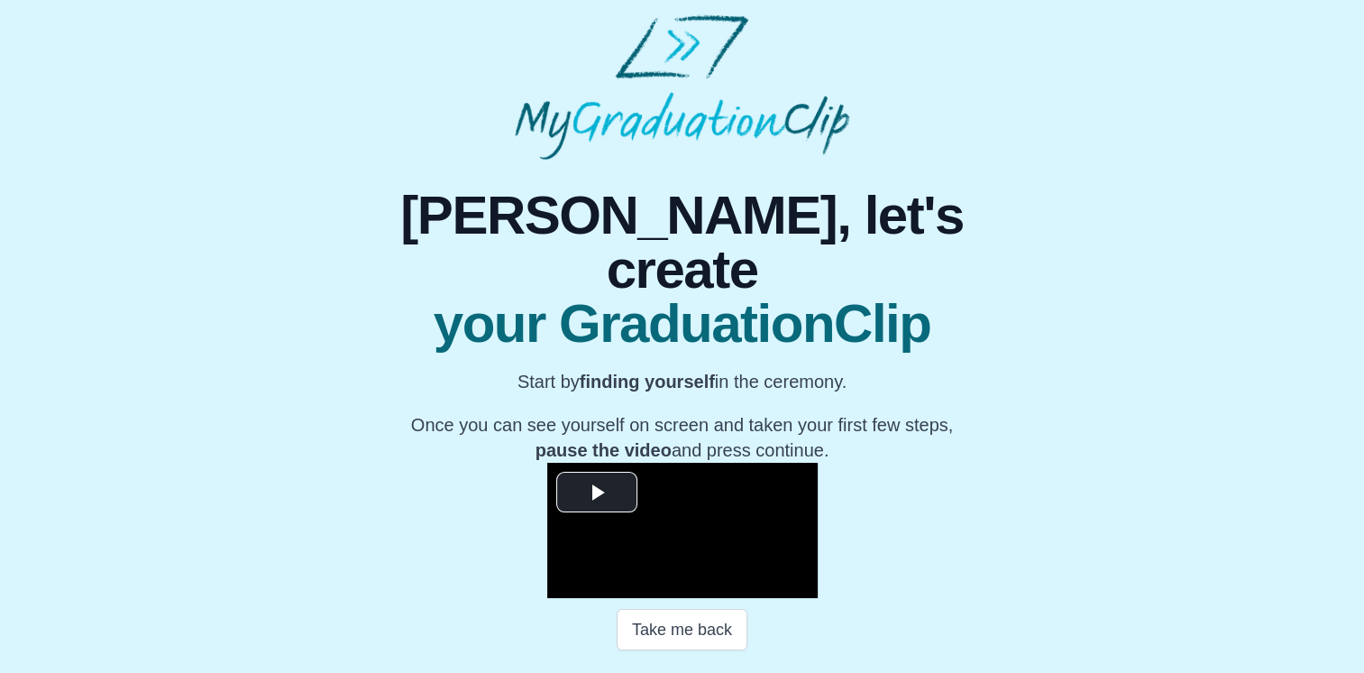
scroll to position [240, 0]
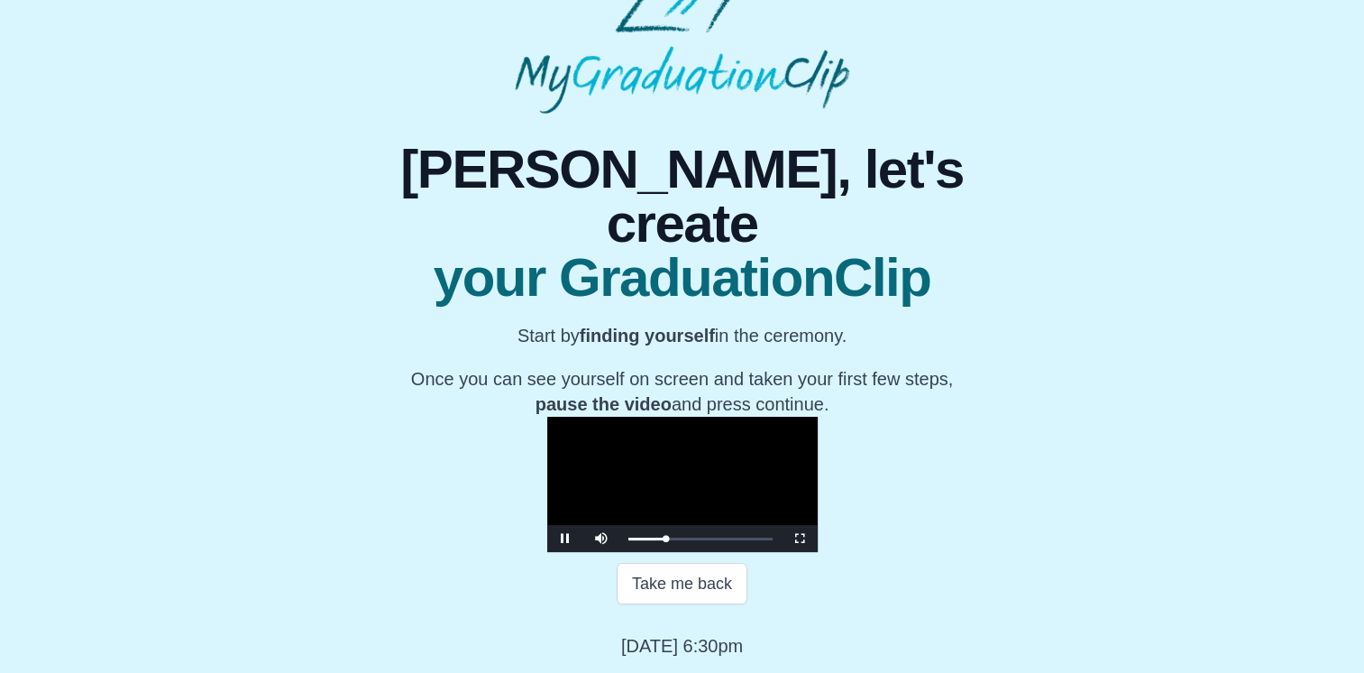
click at [764, 417] on video "Video Player" at bounding box center [682, 484] width 271 height 135
click at [629, 540] on div "14:35 Progress : 0%" at bounding box center [648, 539] width 38 height 5
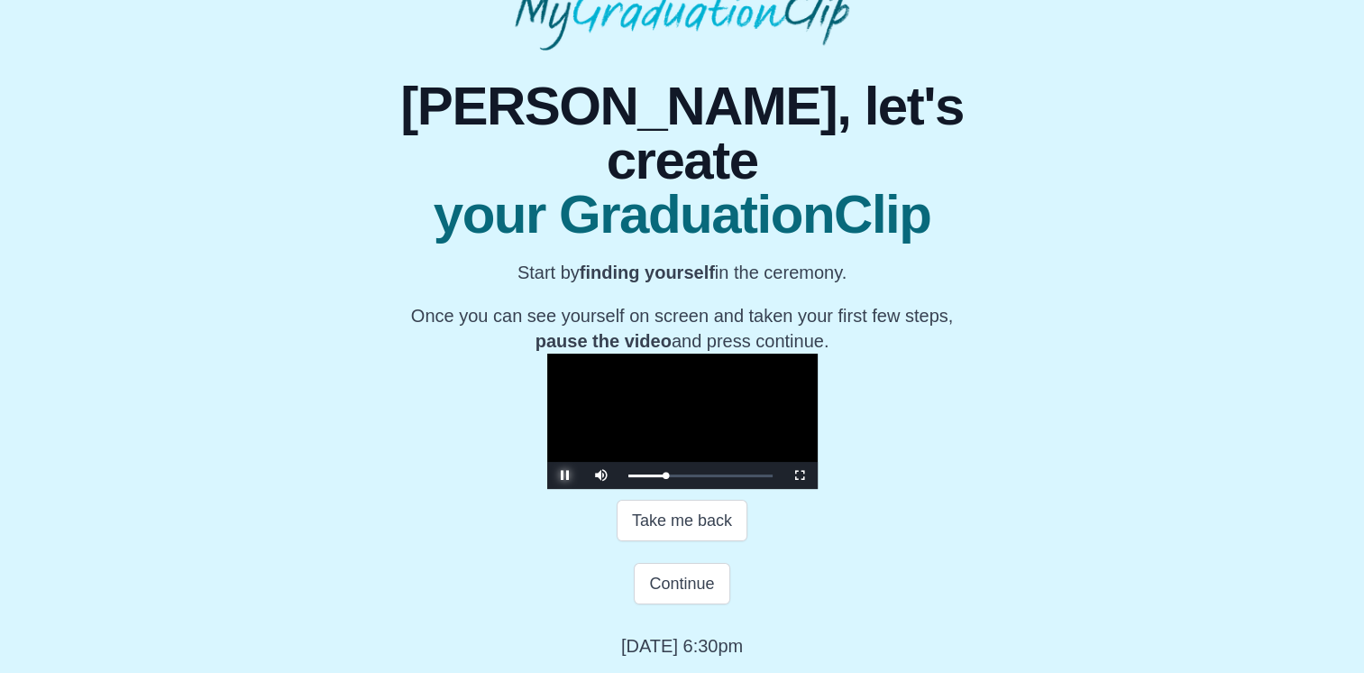
click at [565, 475] on span "Video Player" at bounding box center [565, 475] width 0 height 0
click at [629, 478] on div "14:26 Progress : 0%" at bounding box center [648, 475] width 38 height 5
click at [565, 475] on span "Video Player" at bounding box center [565, 475] width 0 height 0
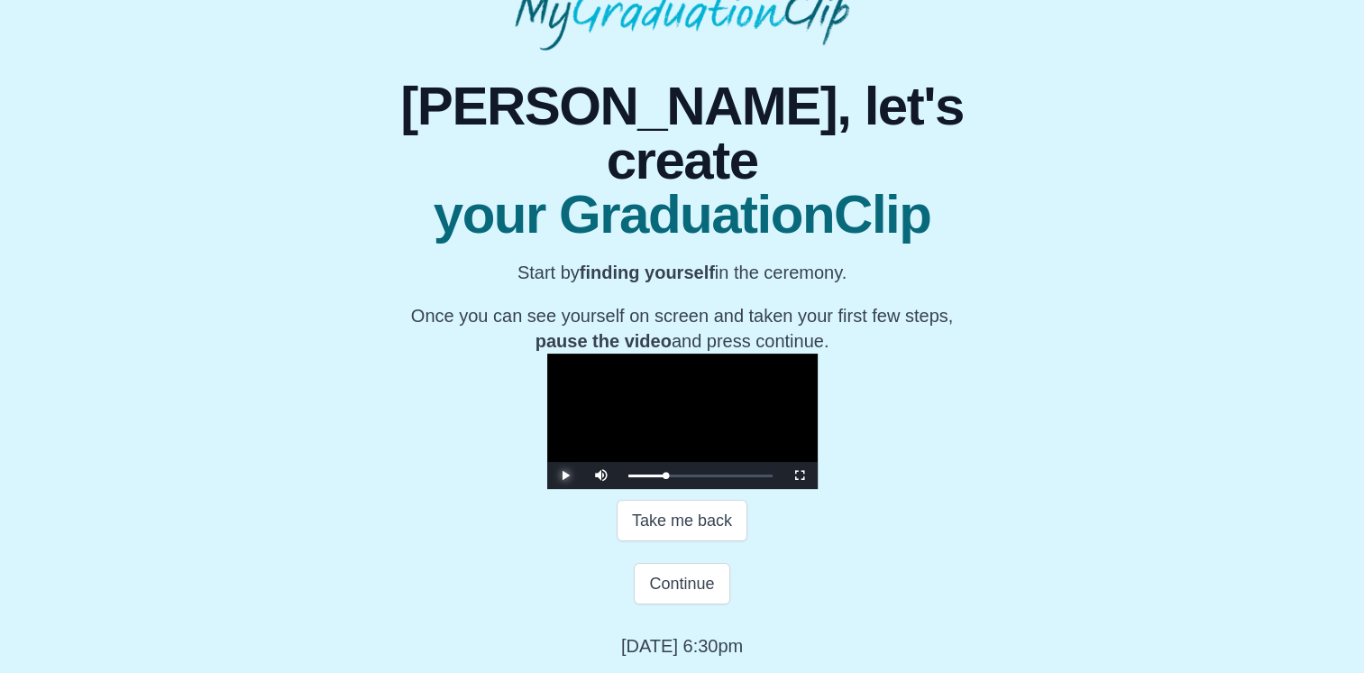
click at [565, 475] on span "Video Player" at bounding box center [565, 475] width 0 height 0
click at [679, 593] on button "Continue" at bounding box center [682, 583] width 96 height 41
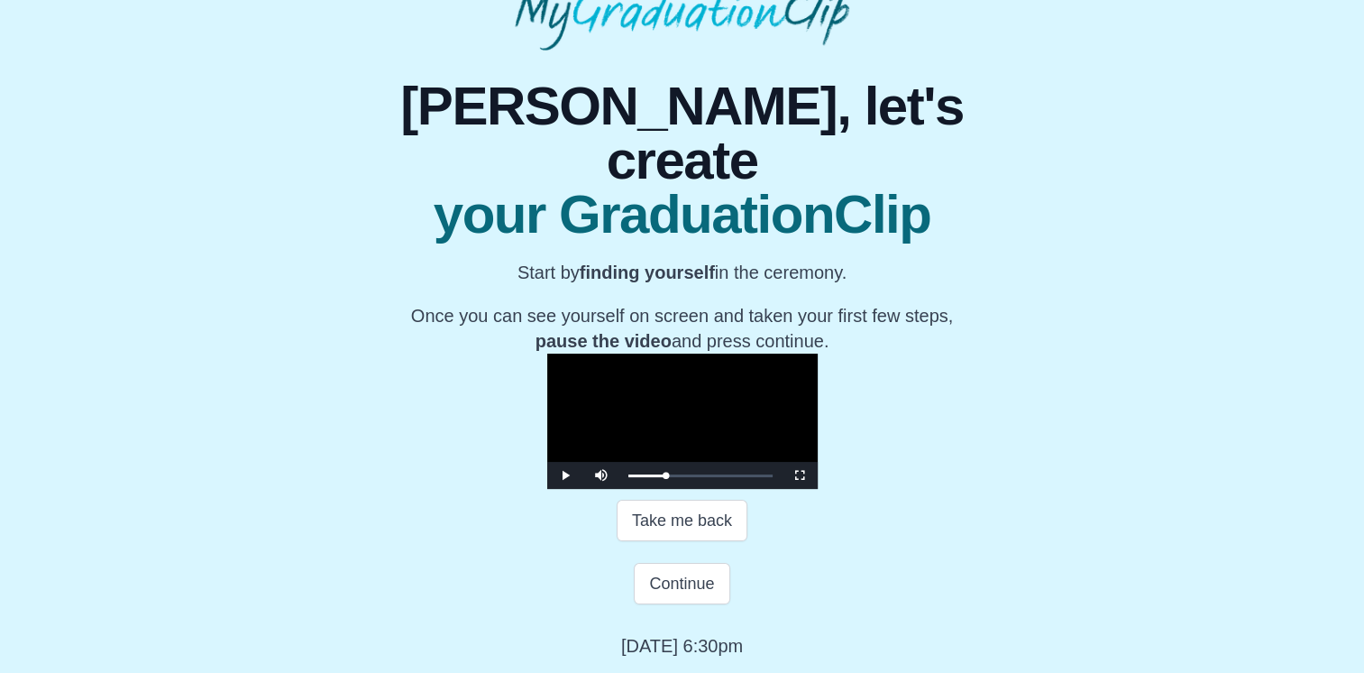
scroll to position [0, 0]
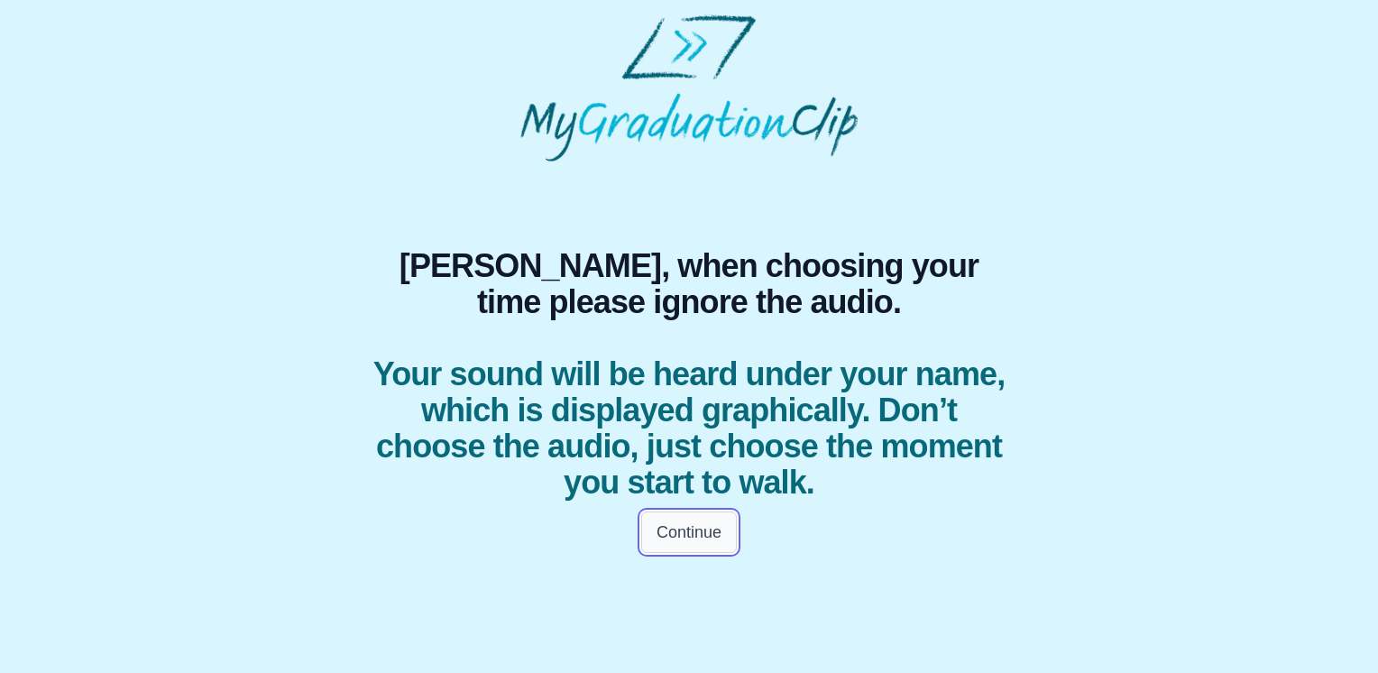
click at [675, 528] on button "Continue" at bounding box center [689, 531] width 96 height 41
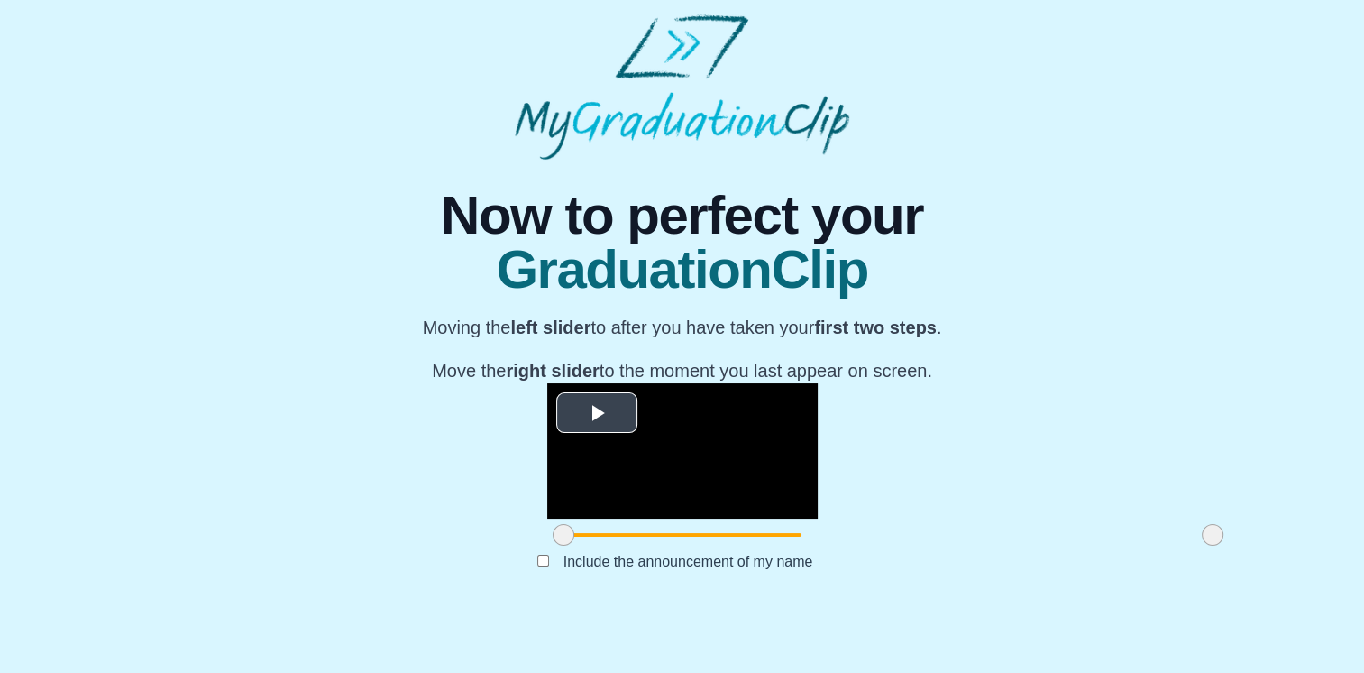
scroll to position [197, 0]
click at [547, 497] on video "Video Player" at bounding box center [682, 450] width 271 height 135
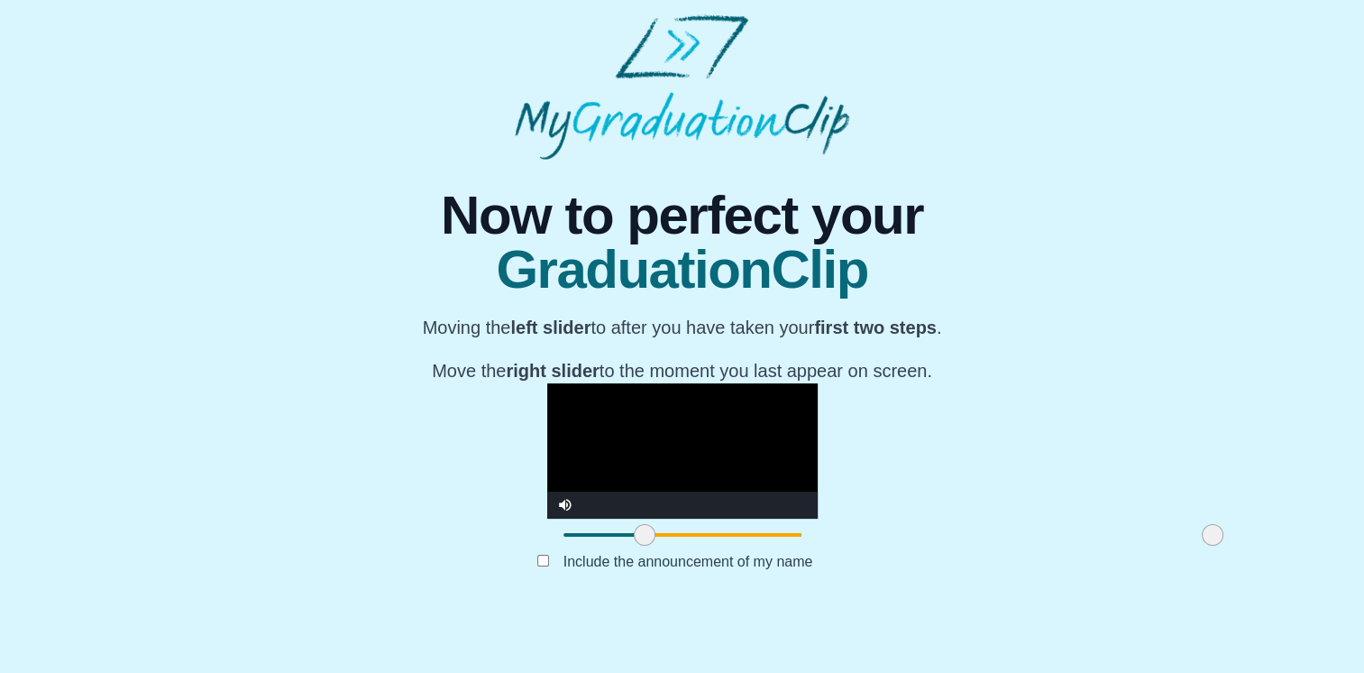
drag, startPoint x: 354, startPoint y: 583, endPoint x: 435, endPoint y: 582, distance: 81.2
click at [634, 546] on span at bounding box center [645, 535] width 22 height 22
click at [547, 485] on video "Video Player" at bounding box center [682, 450] width 271 height 135
drag, startPoint x: 999, startPoint y: 590, endPoint x: 796, endPoint y: 597, distance: 203.0
click at [994, 551] on div at bounding box center [1010, 535] width 32 height 32
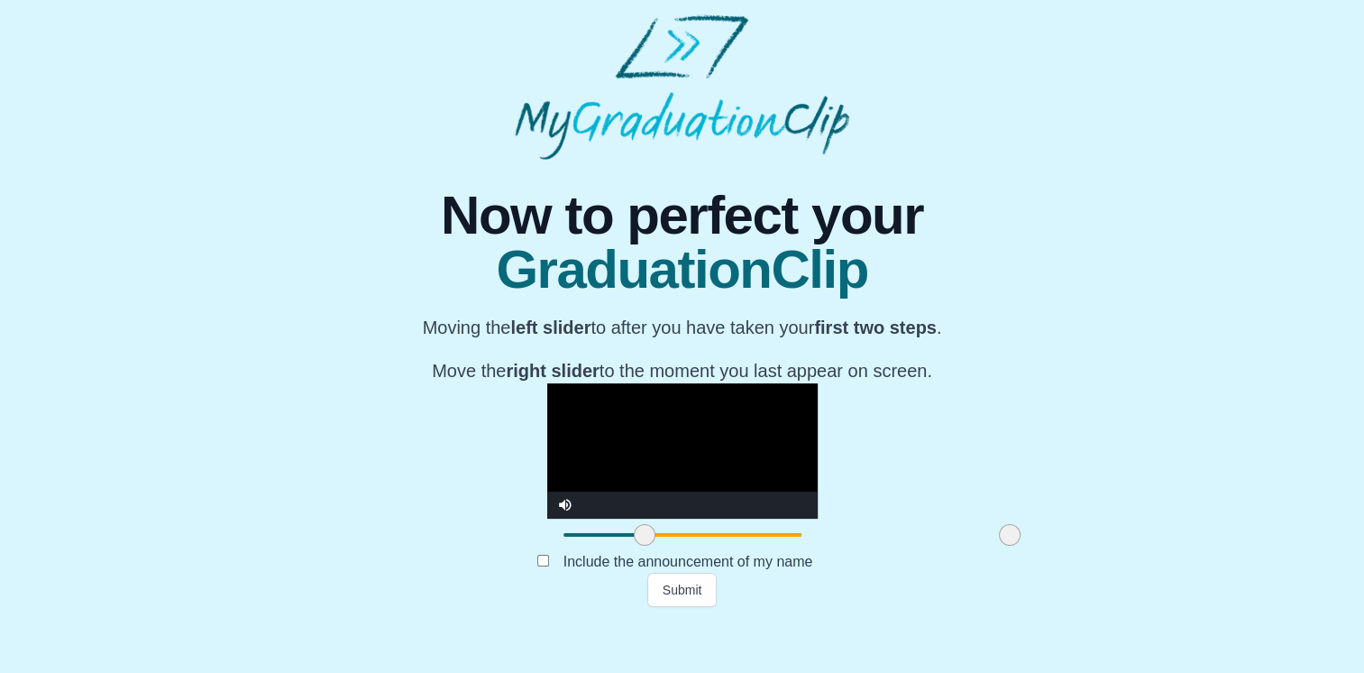
click at [818, 474] on video "Video Player" at bounding box center [682, 450] width 271 height 135
click at [810, 478] on video "Video Player" at bounding box center [682, 450] width 271 height 135
drag, startPoint x: 807, startPoint y: 586, endPoint x: 825, endPoint y: 577, distance: 20.2
click at [1017, 546] on span at bounding box center [1028, 535] width 22 height 22
click at [818, 478] on video "Video Player" at bounding box center [682, 450] width 271 height 135
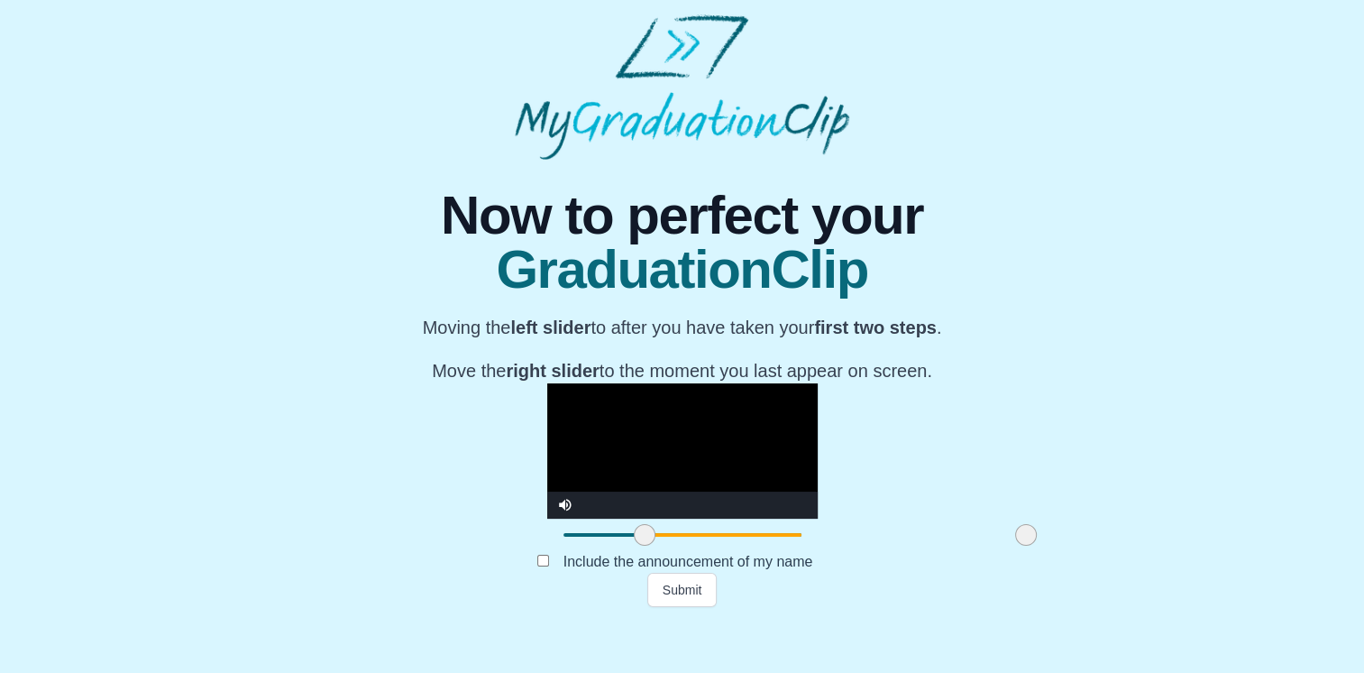
click at [1015, 546] on span at bounding box center [1026, 535] width 22 height 22
click at [818, 495] on video "Video Player" at bounding box center [682, 450] width 271 height 135
click at [1007, 546] on span at bounding box center [1018, 535] width 22 height 22
click at [815, 478] on video "Video Player" at bounding box center [682, 450] width 271 height 135
click at [999, 546] on span at bounding box center [1010, 535] width 22 height 22
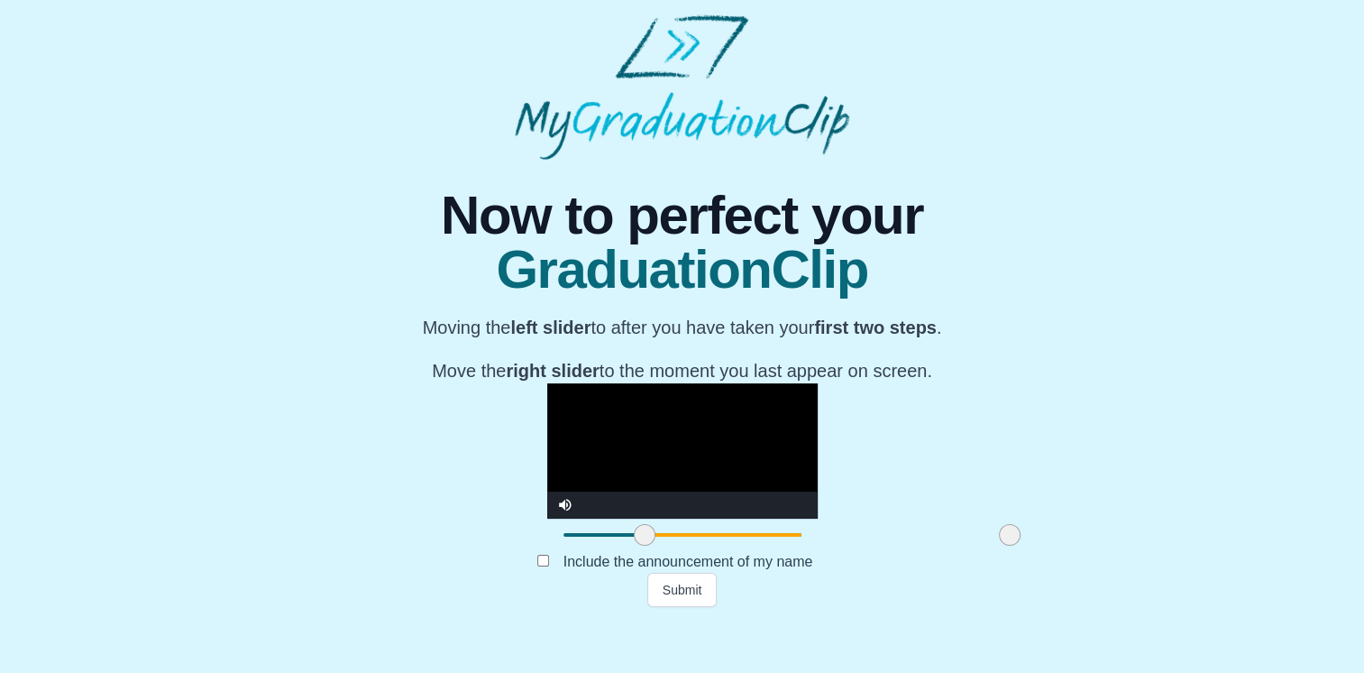
click at [801, 519] on video "Video Player" at bounding box center [682, 450] width 271 height 135
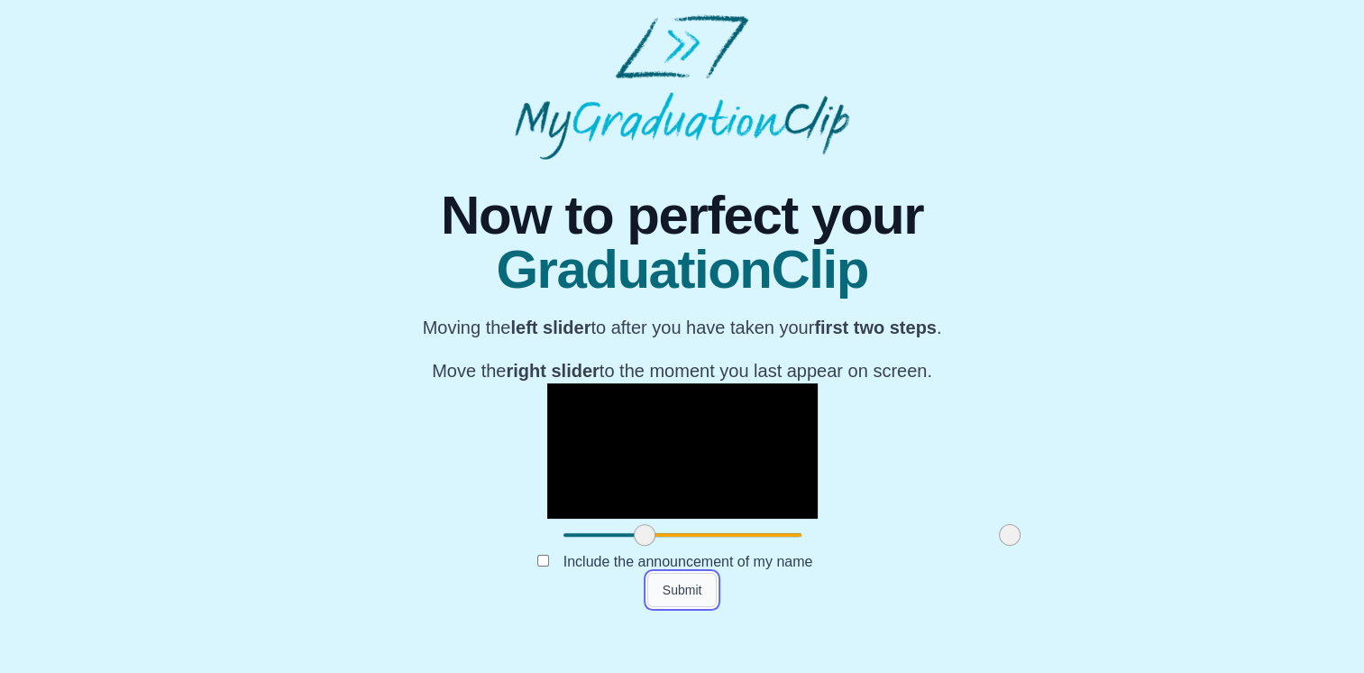
click at [685, 607] on button "Submit" at bounding box center [682, 590] width 70 height 34
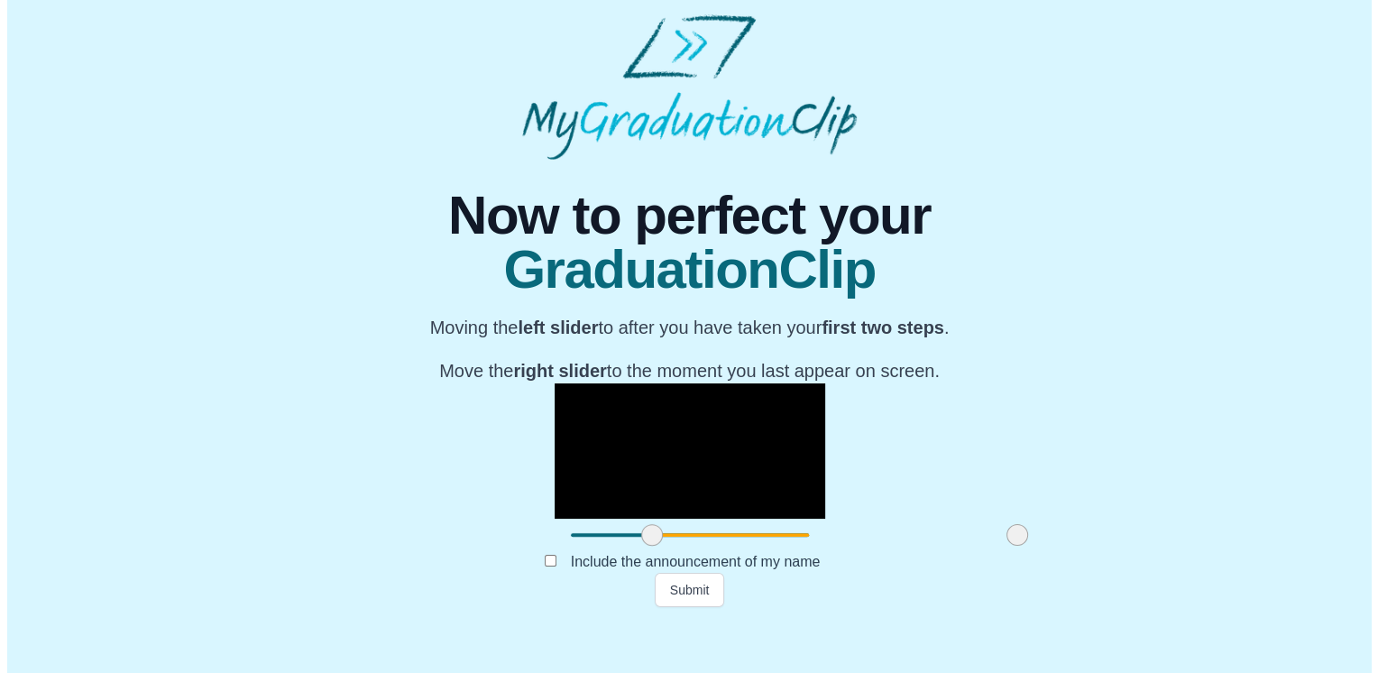
scroll to position [0, 0]
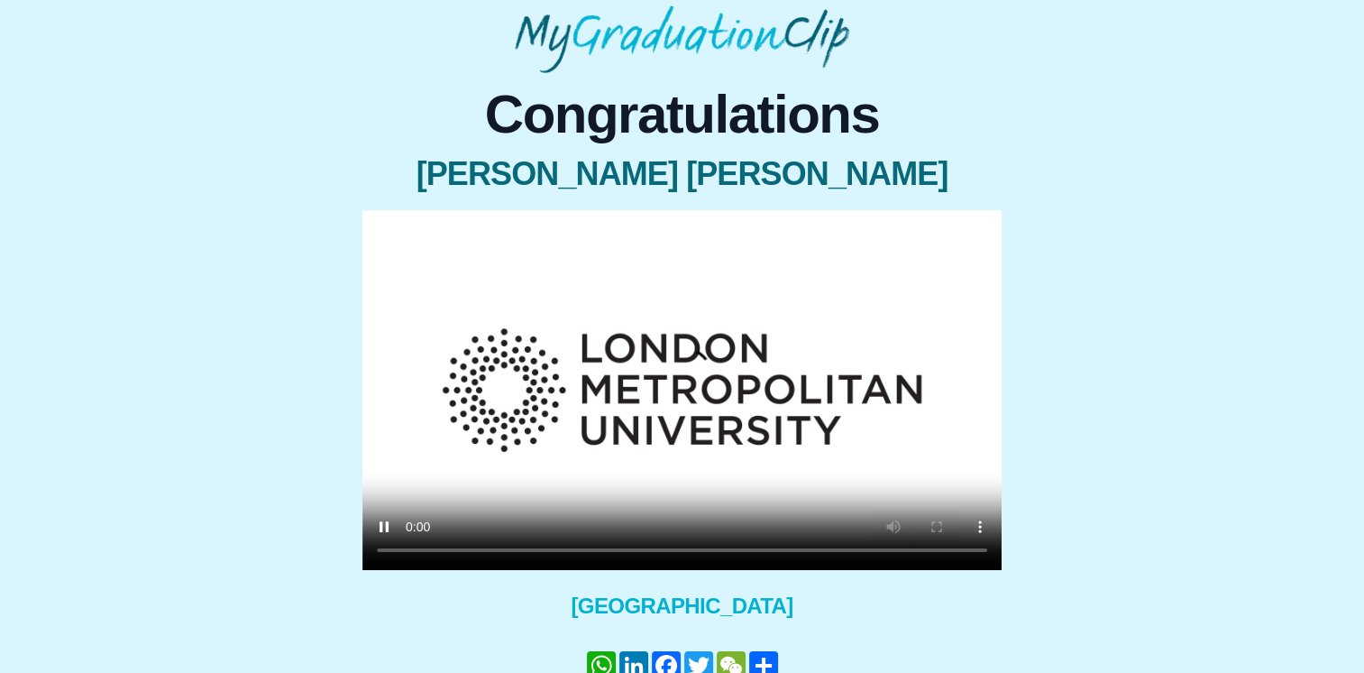
scroll to position [182, 0]
